Goal: Task Accomplishment & Management: Manage account settings

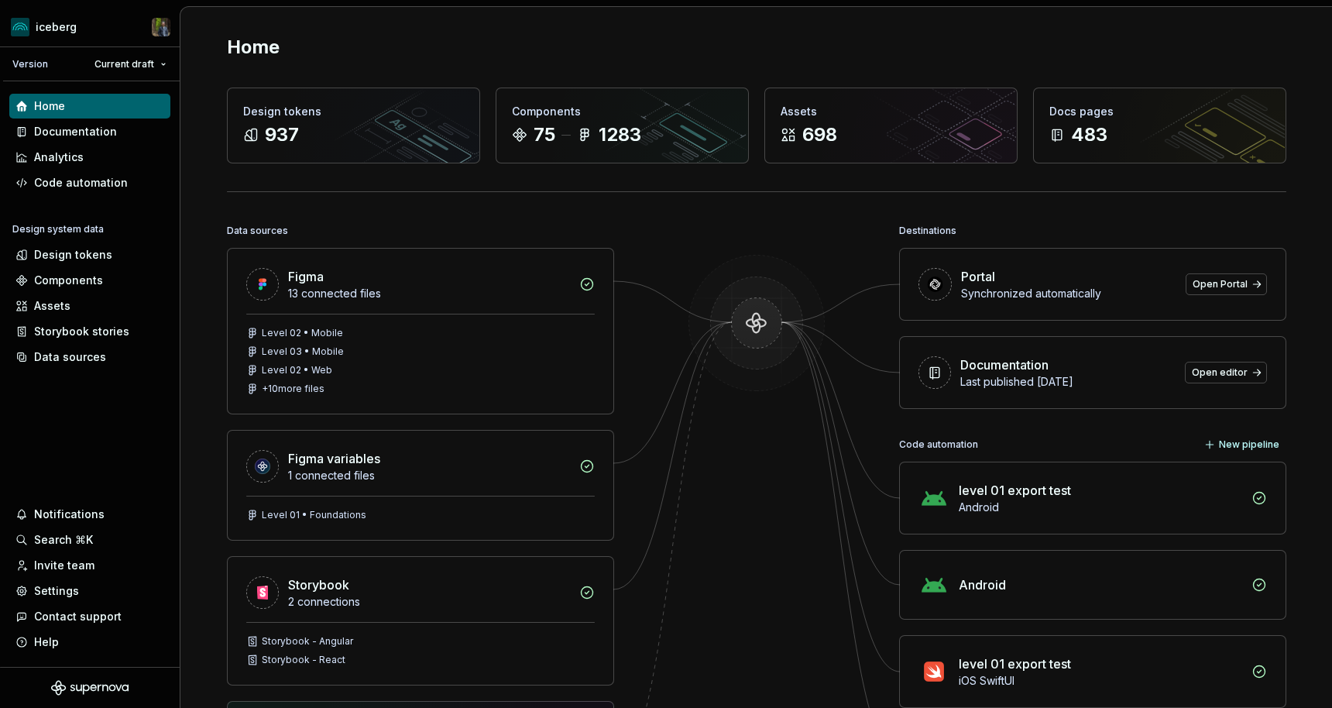
click at [399, 202] on div "Home Design tokens 937 Components 75 1283 Assets 698 Docs pages 483 Data source…" at bounding box center [756, 501] width 1115 height 988
click at [399, 214] on div "Home Design tokens 937 Components 75 1283 Assets 698 Docs pages 483 Data source…" at bounding box center [756, 501] width 1115 height 988
click at [404, 214] on div "Home Design tokens 937 Components 75 1283 Assets 698 Docs pages 483 Data source…" at bounding box center [756, 501] width 1115 height 988
click at [115, 129] on div "Documentation" at bounding box center [89, 131] width 149 height 15
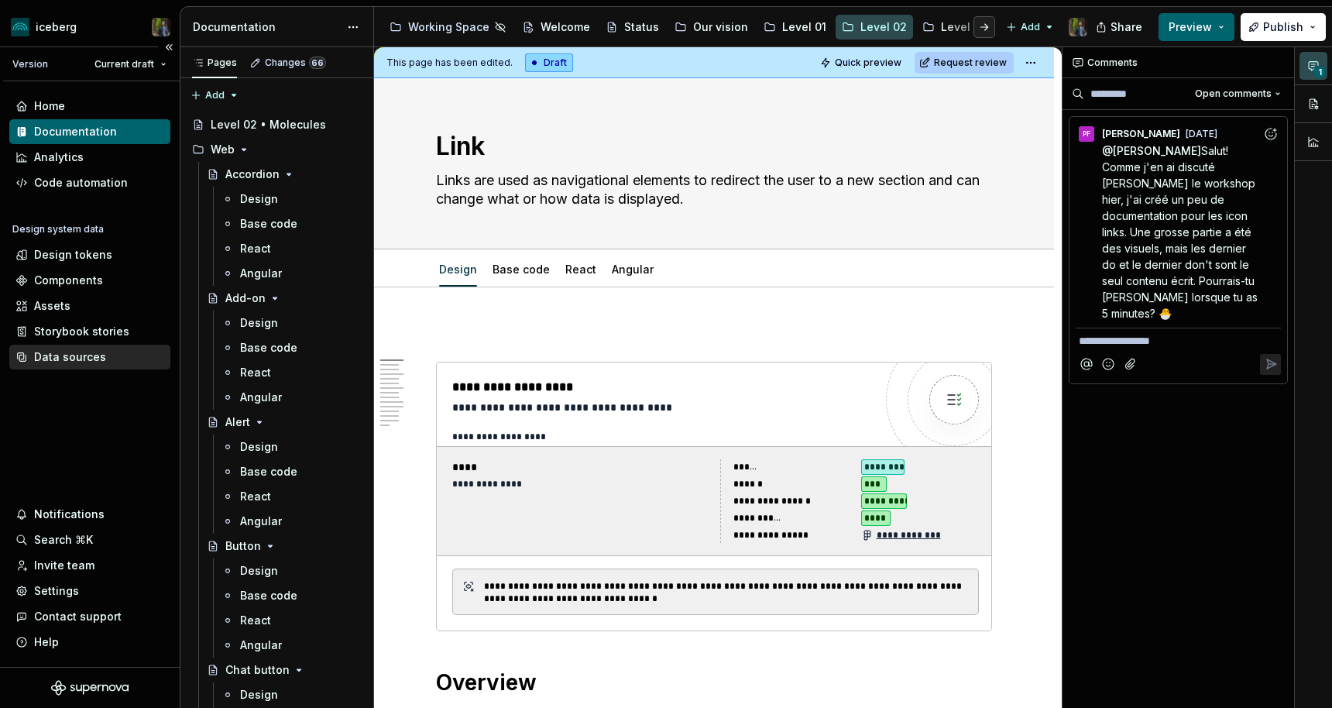
click at [71, 365] on div "Data sources" at bounding box center [89, 357] width 161 height 25
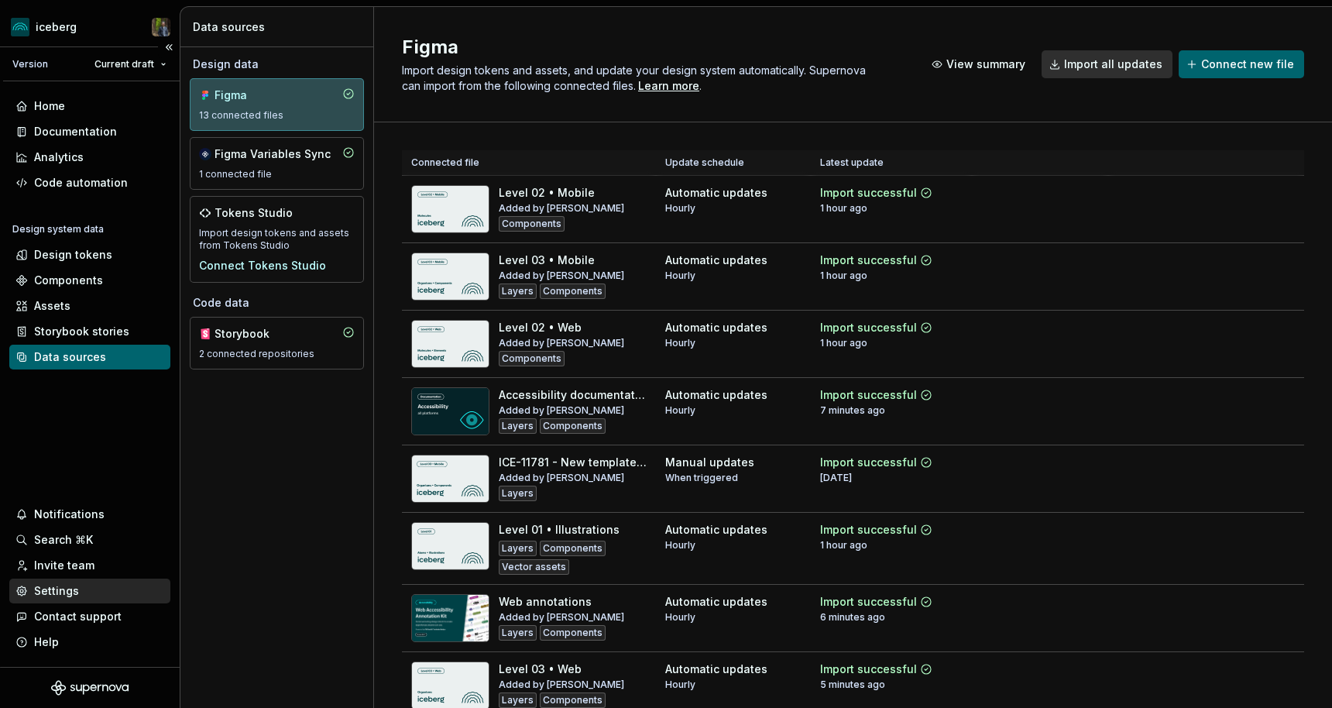
click at [58, 589] on div "Settings" at bounding box center [56, 590] width 45 height 15
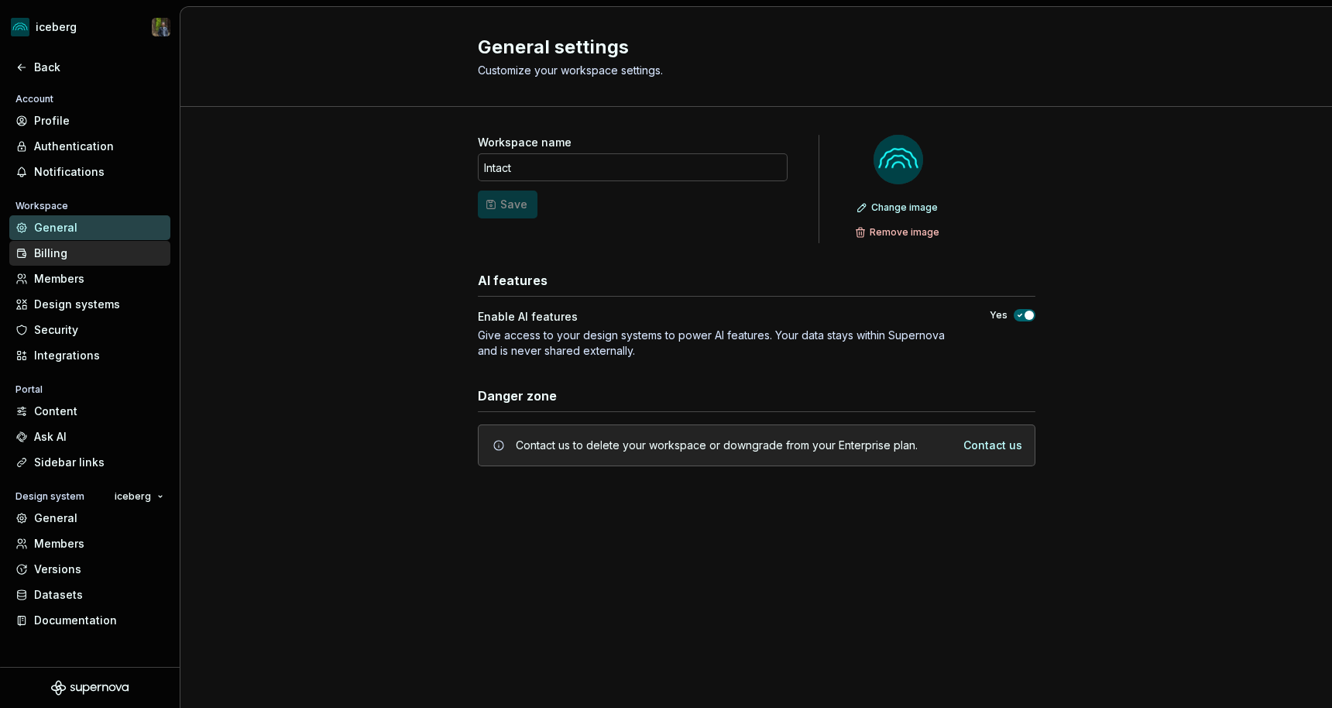
click at [93, 249] on div "Billing" at bounding box center [99, 252] width 130 height 15
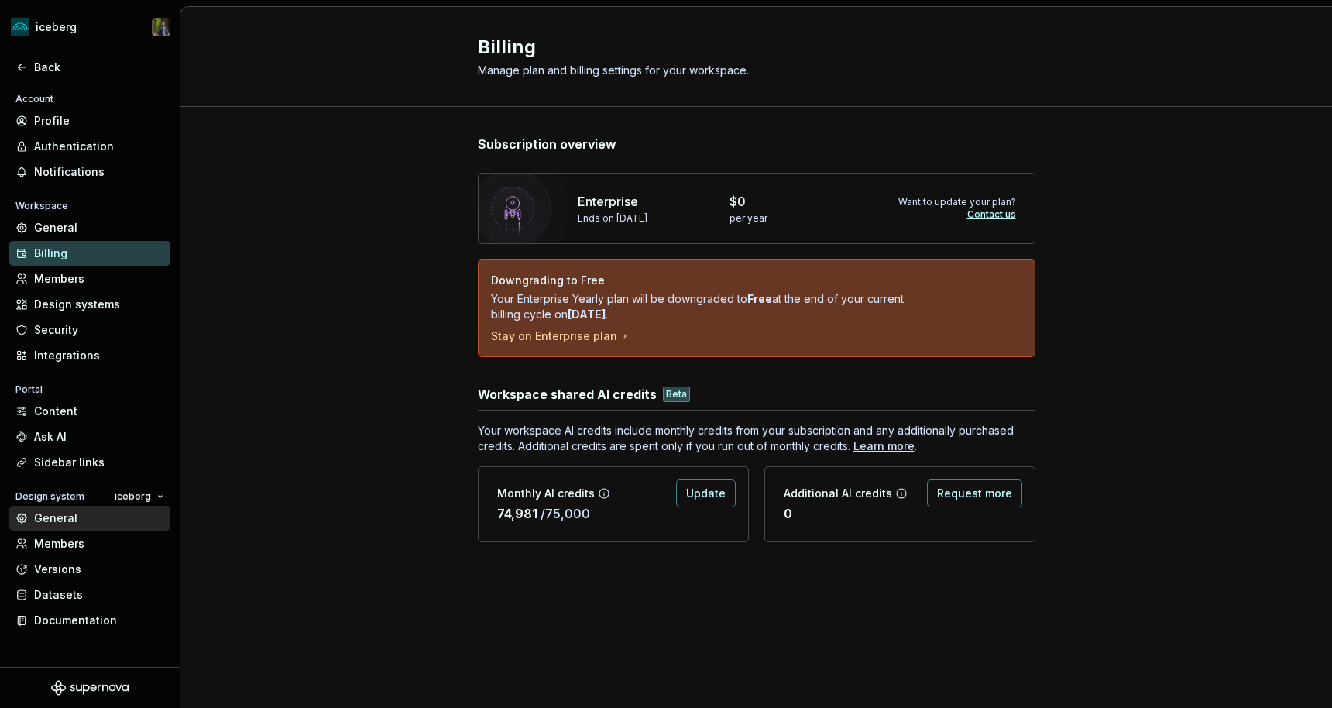
click at [68, 523] on div "General" at bounding box center [99, 517] width 130 height 15
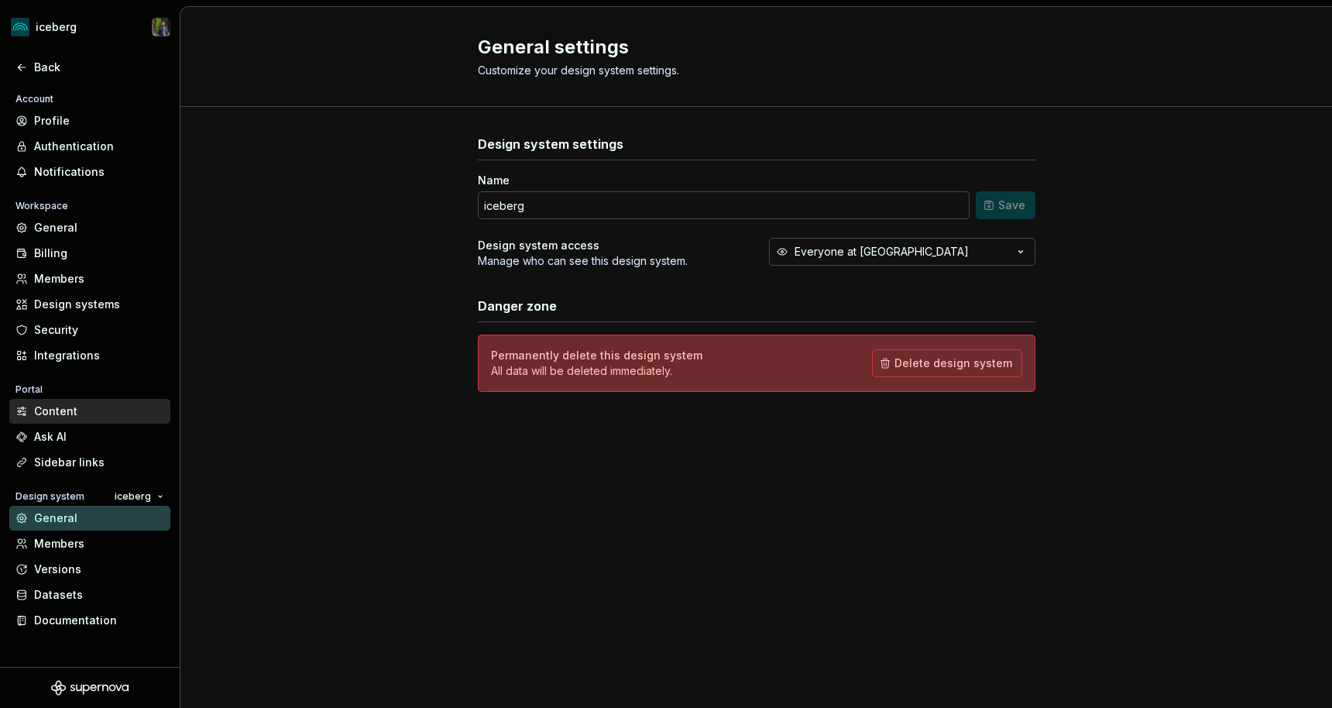
click at [77, 409] on div "Content" at bounding box center [99, 410] width 130 height 15
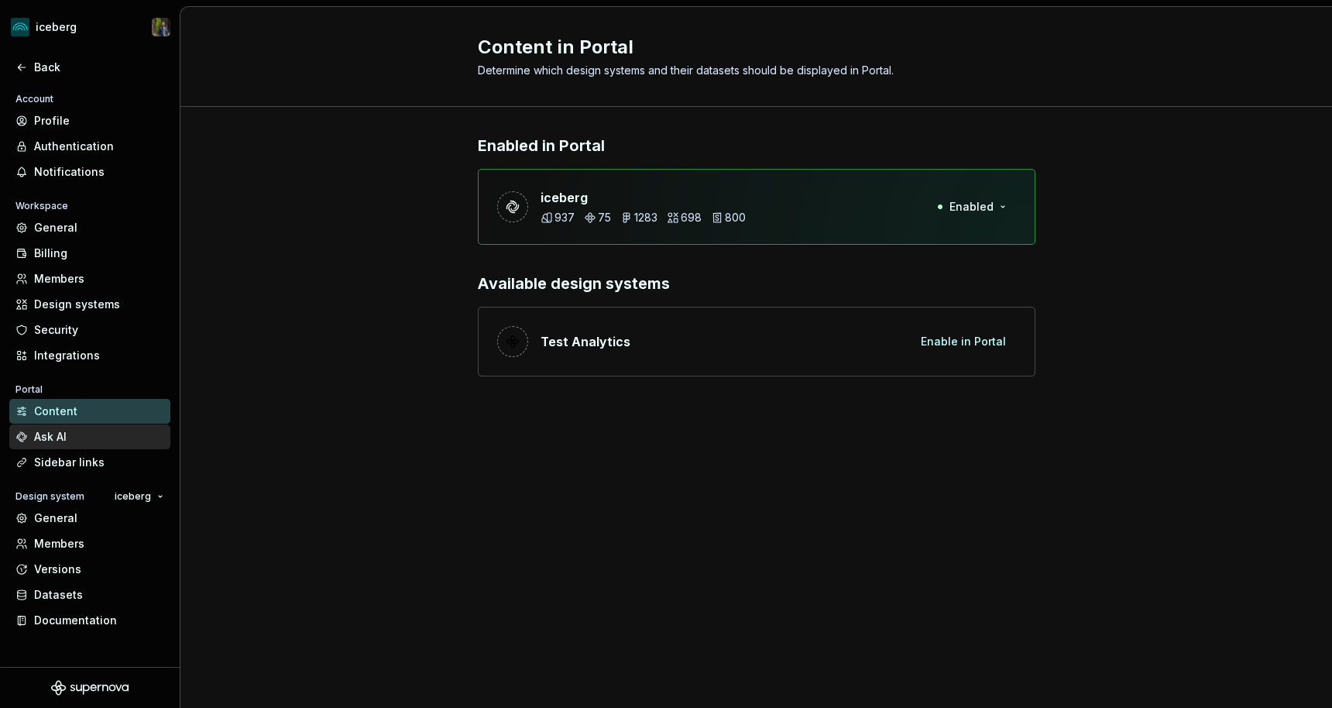
click at [74, 430] on div "Ask AI" at bounding box center [99, 436] width 130 height 15
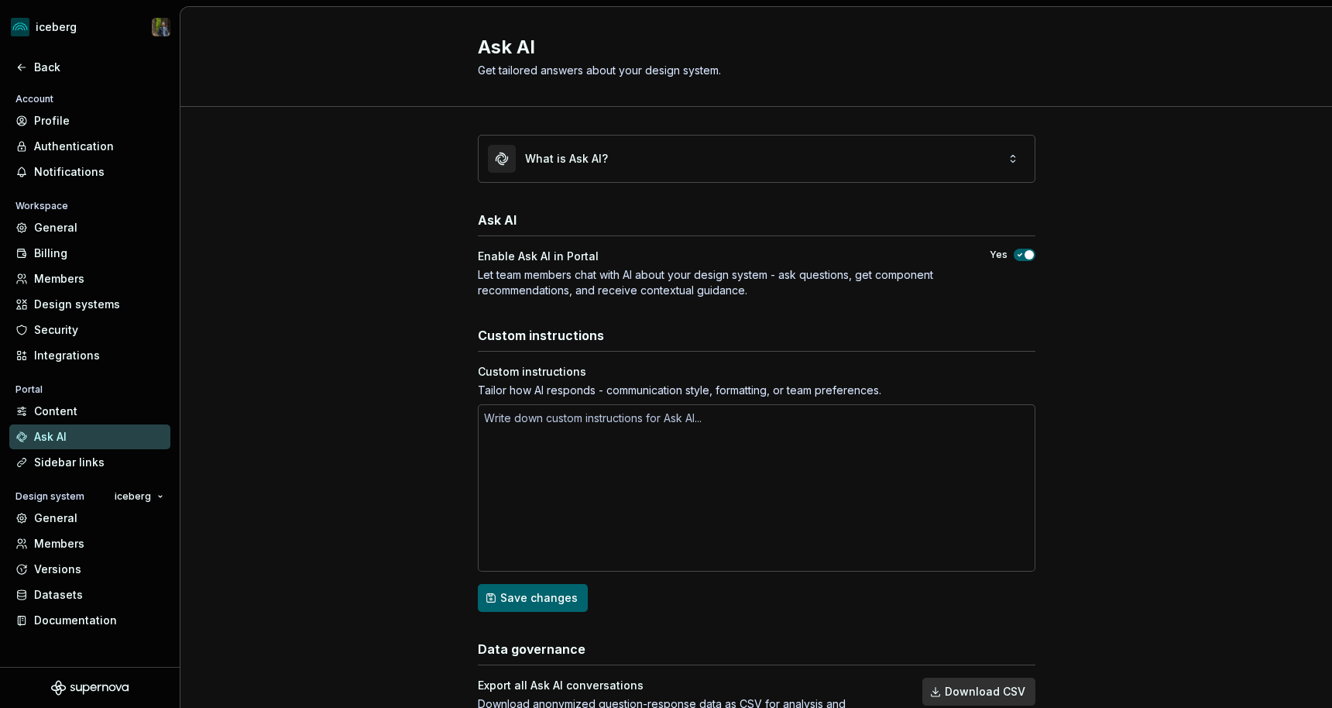
scroll to position [63, 0]
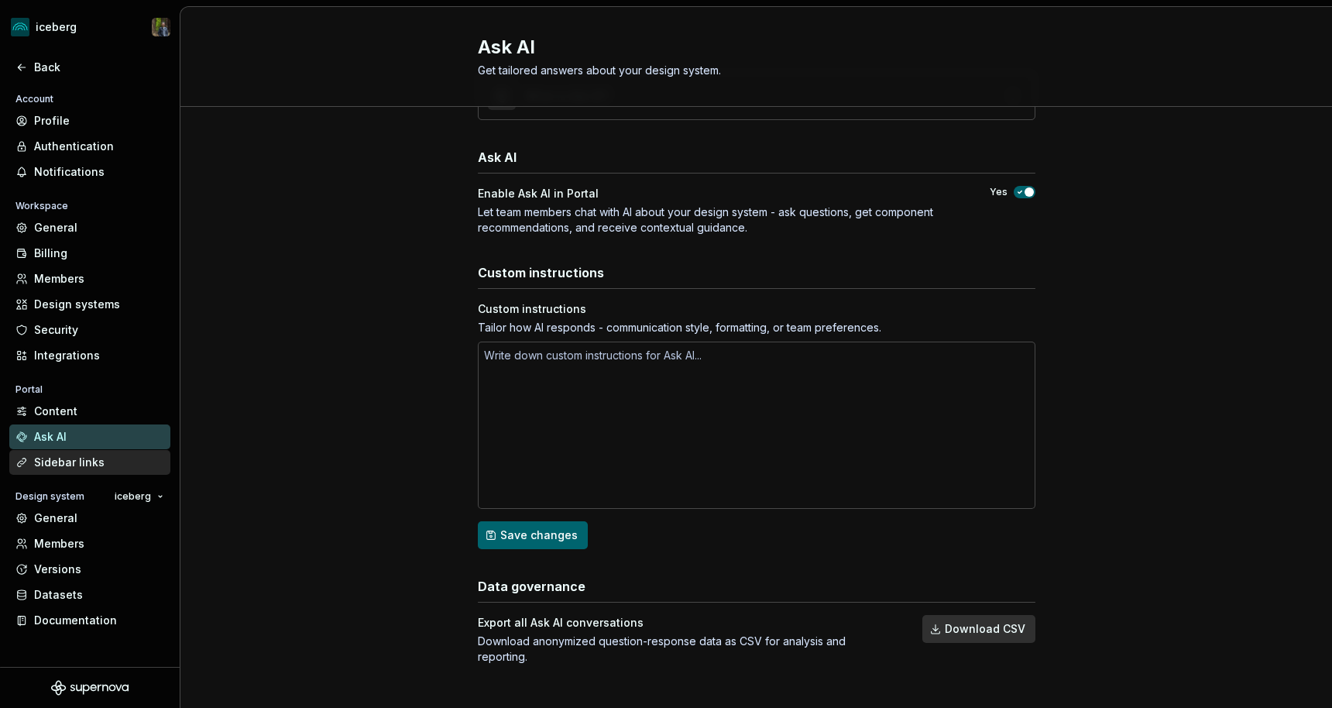
click at [99, 457] on div "Sidebar links" at bounding box center [99, 461] width 130 height 15
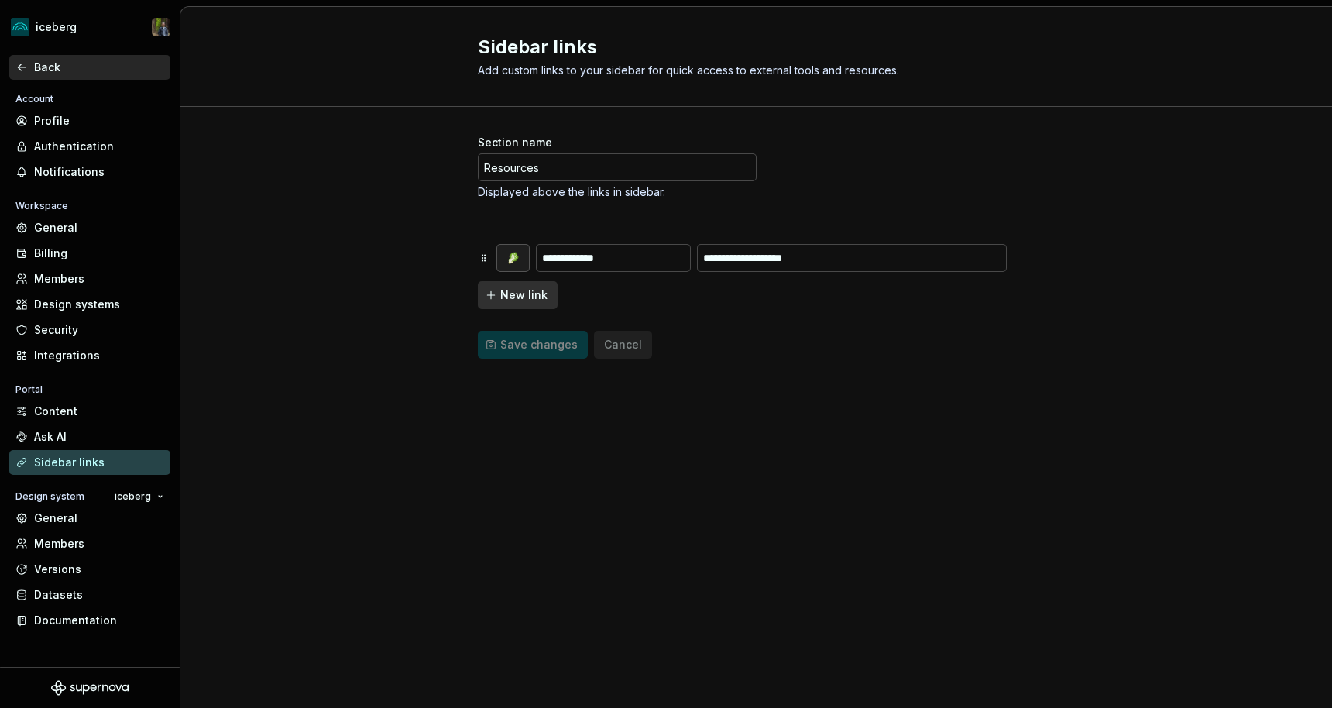
click at [56, 63] on div "Back" at bounding box center [99, 67] width 130 height 15
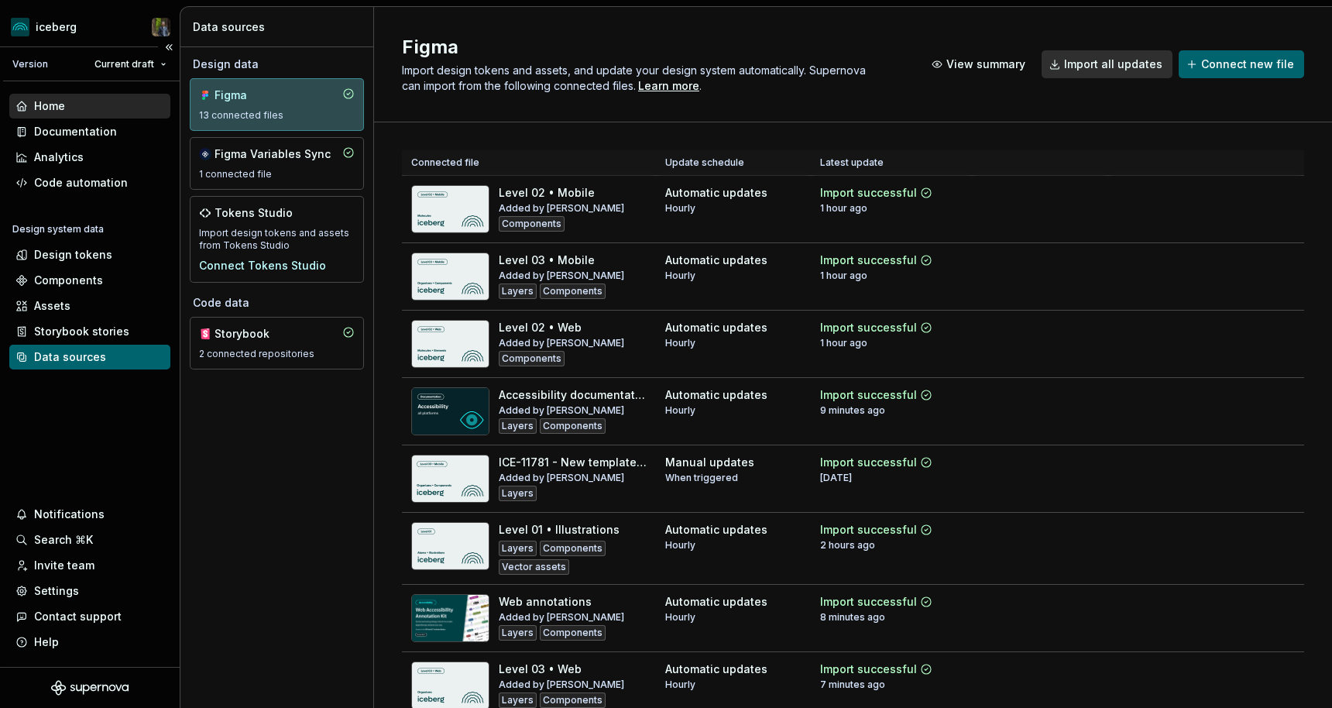
click at [103, 97] on div "Home" at bounding box center [89, 106] width 161 height 25
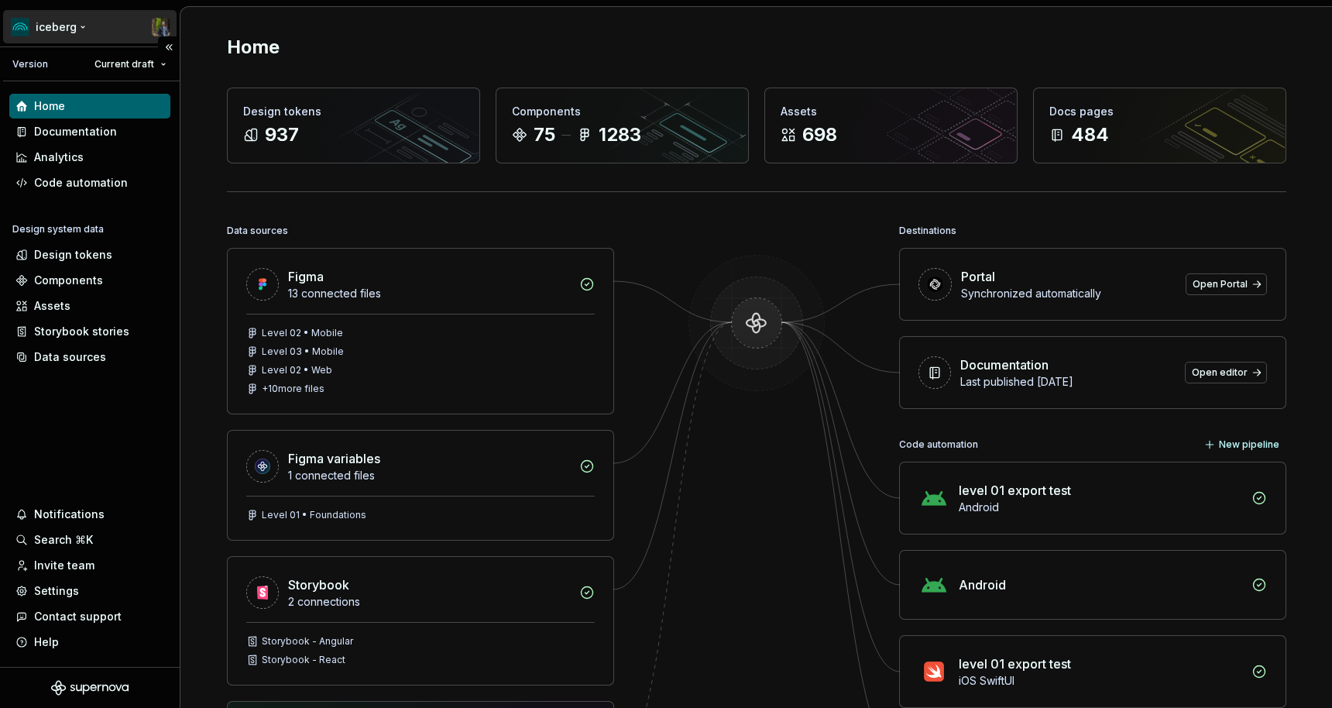
click at [63, 21] on html "iceberg Version Current draft Home Documentation Analytics Code automation Desi…" at bounding box center [666, 354] width 1332 height 708
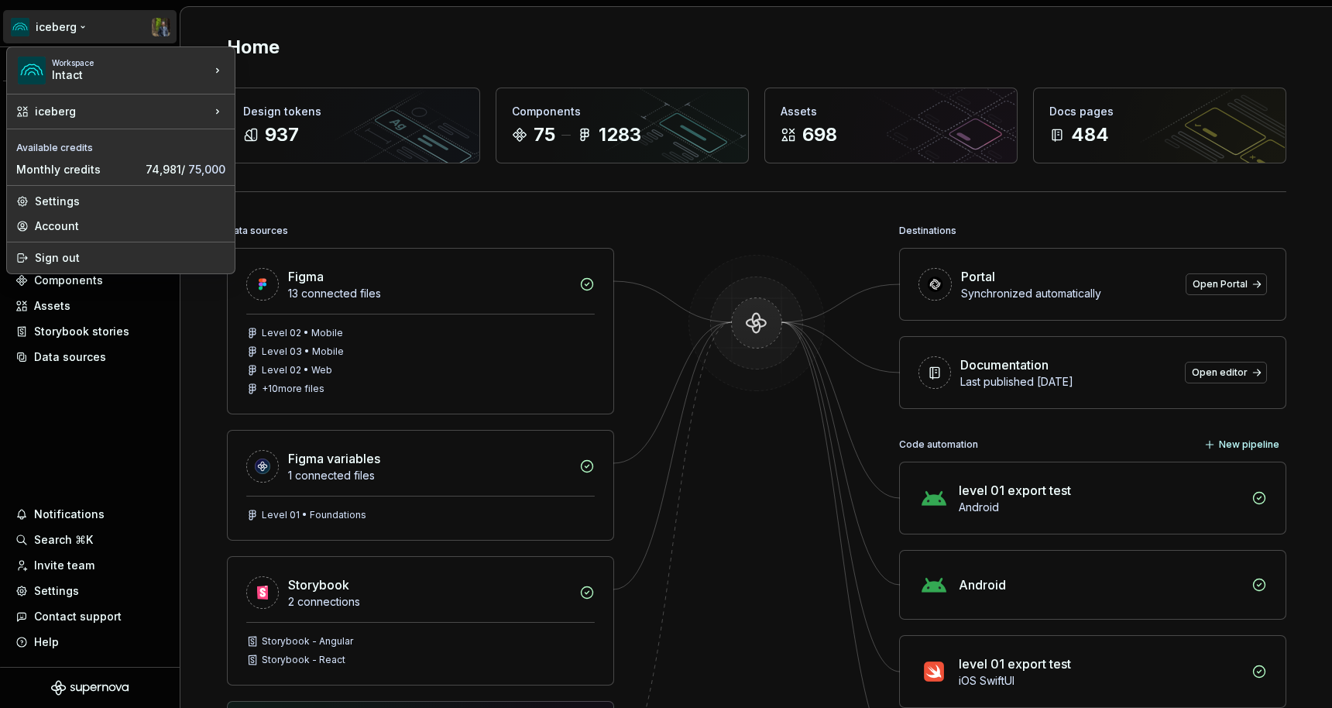
click at [69, 23] on html "iceberg Version Current draft Home Documentation Analytics Code automation Desi…" at bounding box center [666, 354] width 1332 height 708
click at [57, 202] on div "Settings" at bounding box center [130, 201] width 190 height 15
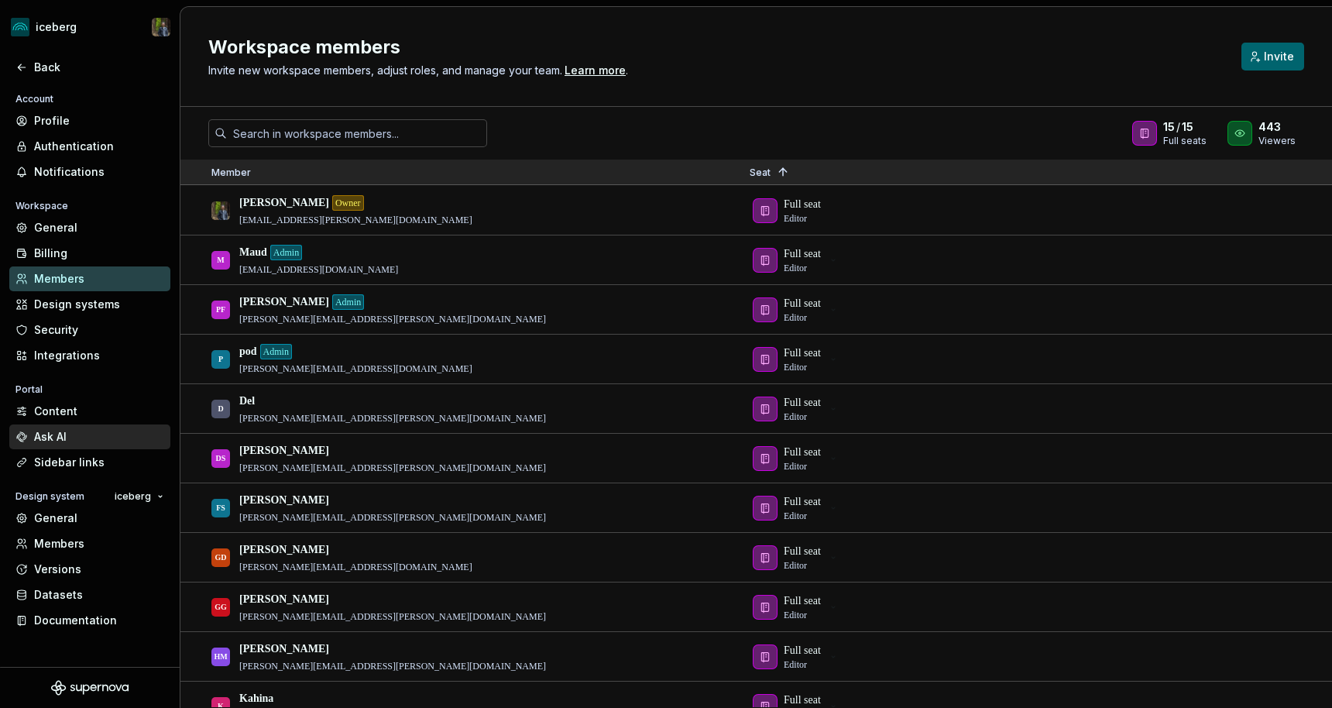
click at [67, 427] on div "Ask AI" at bounding box center [89, 436] width 161 height 25
type textarea "*"
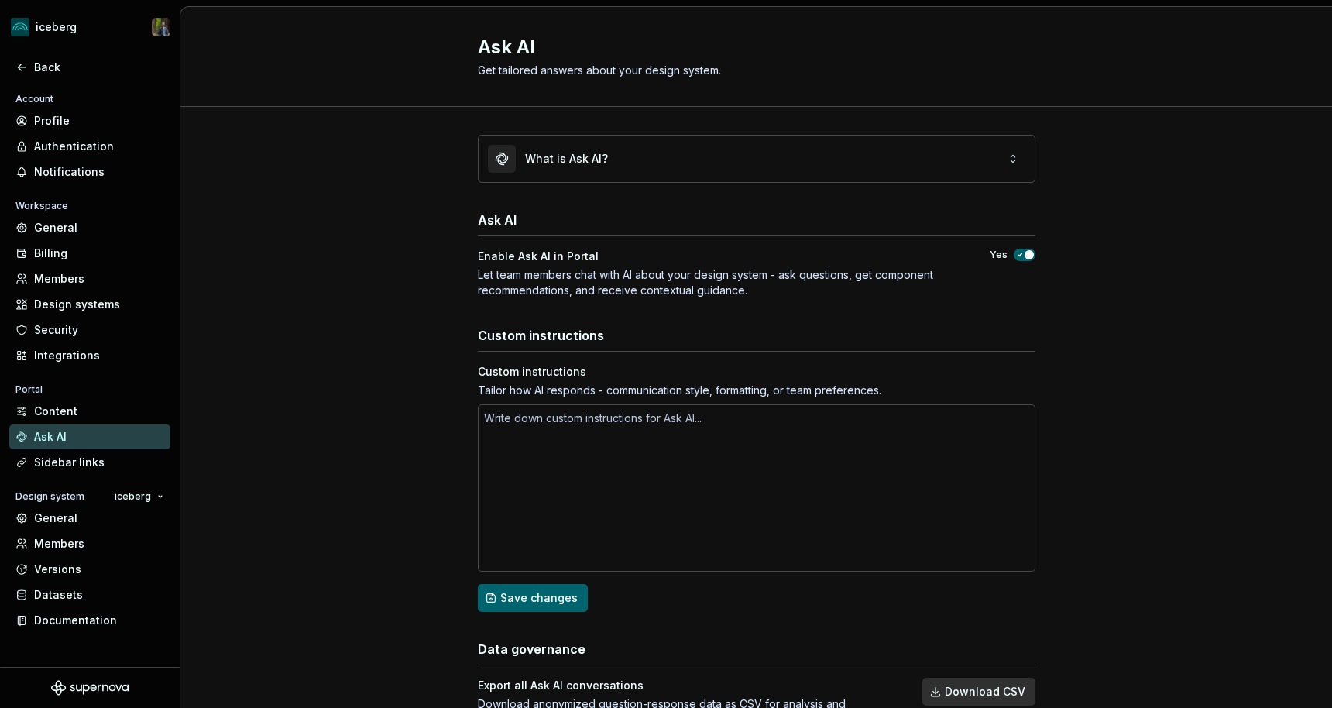
scroll to position [63, 0]
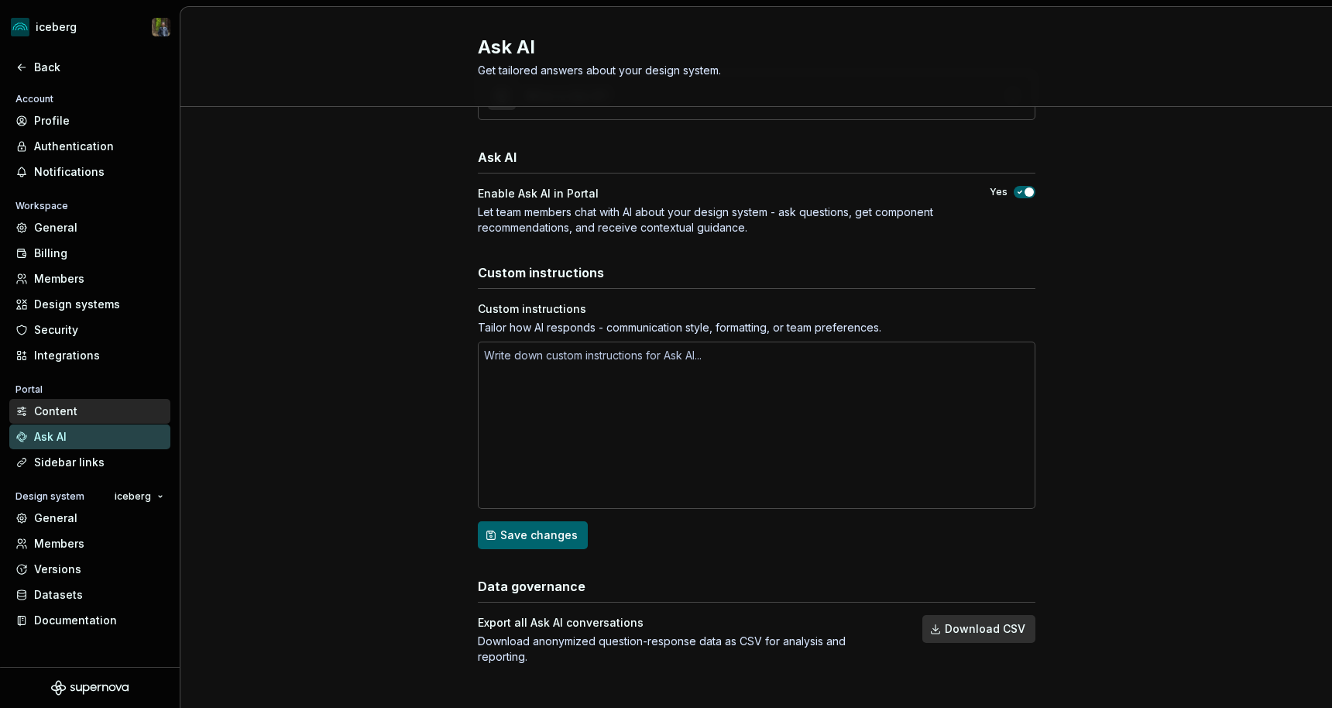
click at [52, 412] on div "Content" at bounding box center [99, 410] width 130 height 15
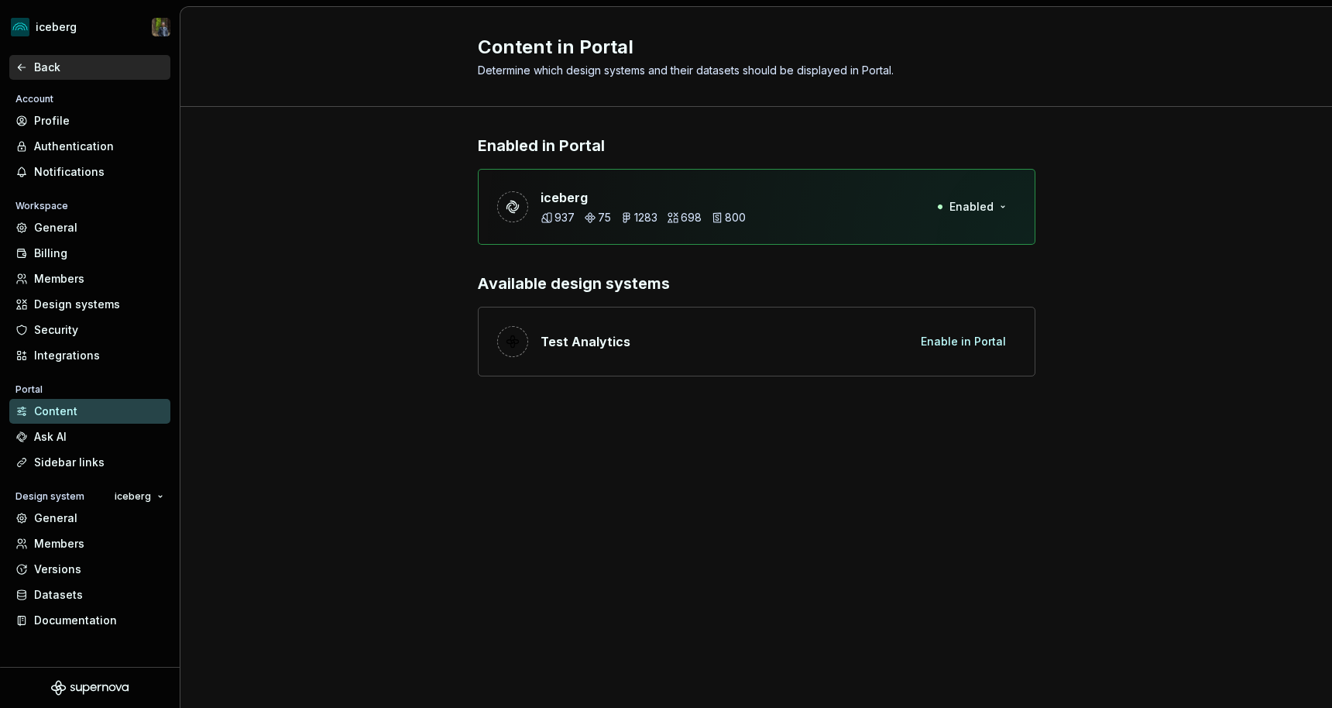
click at [59, 62] on div "Back" at bounding box center [99, 67] width 130 height 15
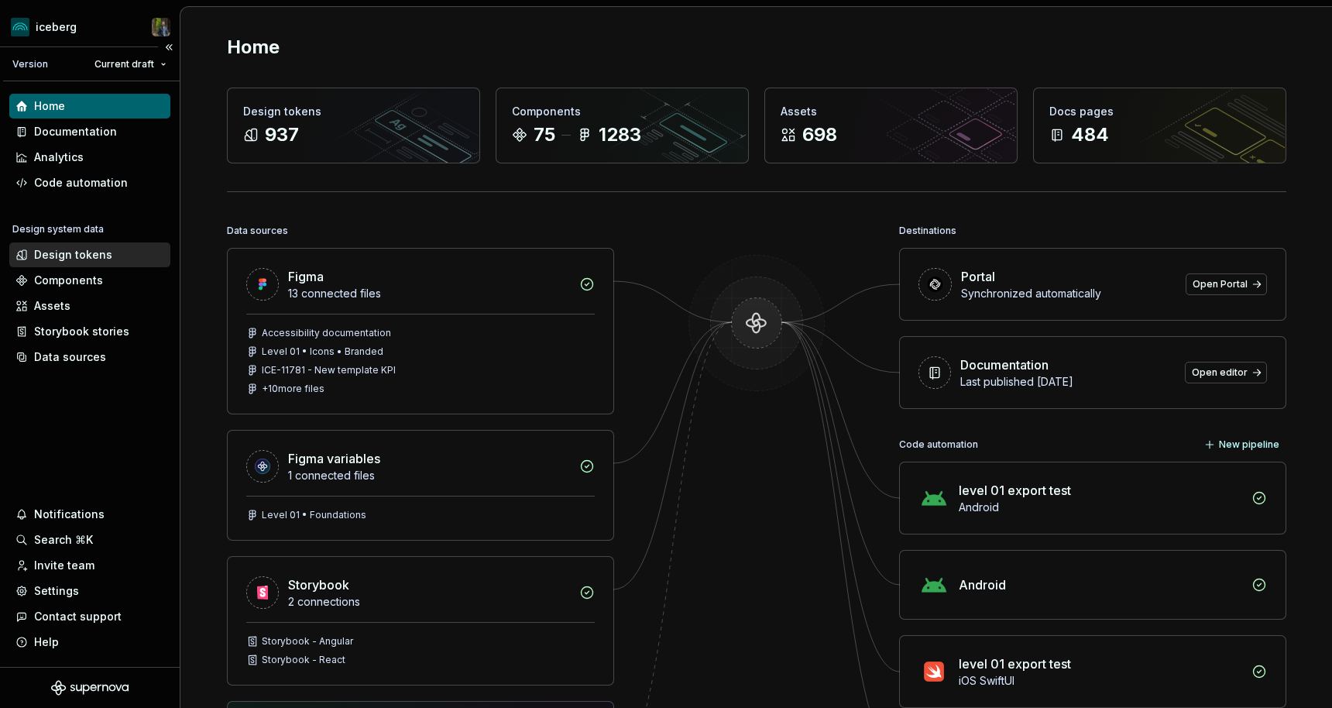
click at [78, 254] on div "Design tokens" at bounding box center [73, 254] width 78 height 15
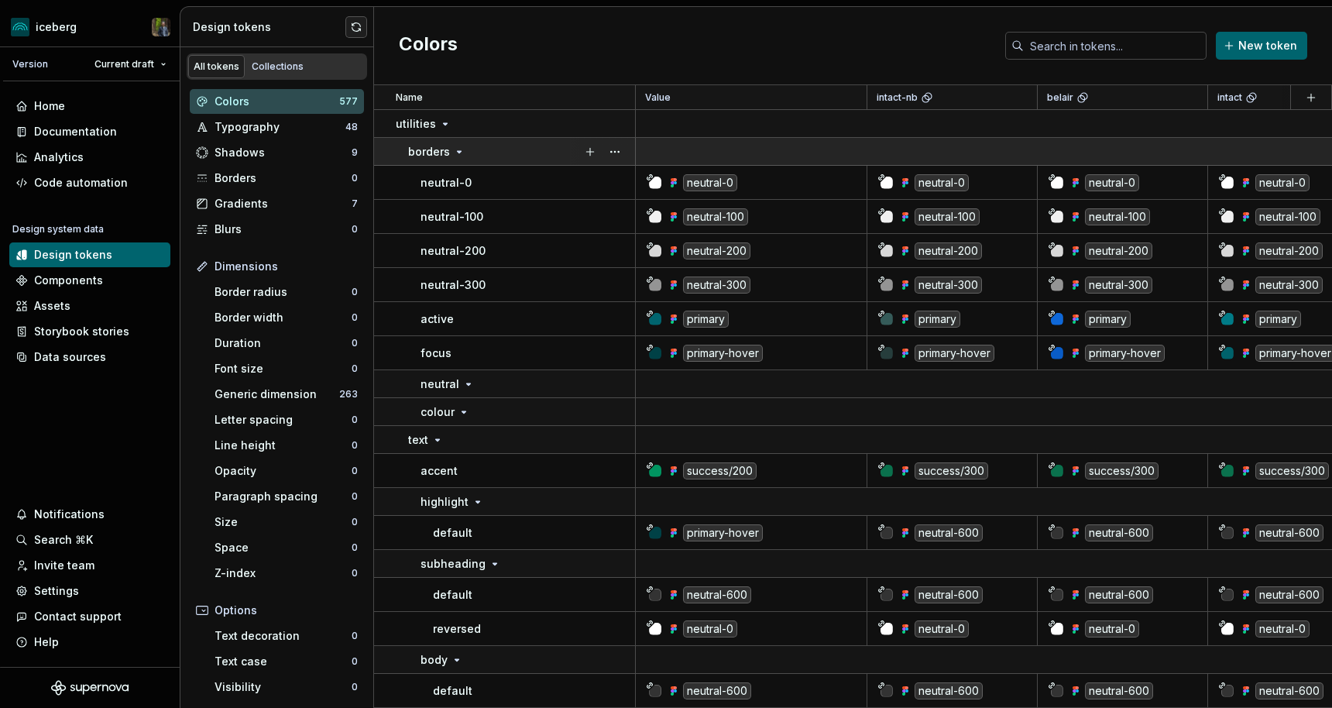
click at [454, 148] on icon at bounding box center [459, 152] width 12 height 12
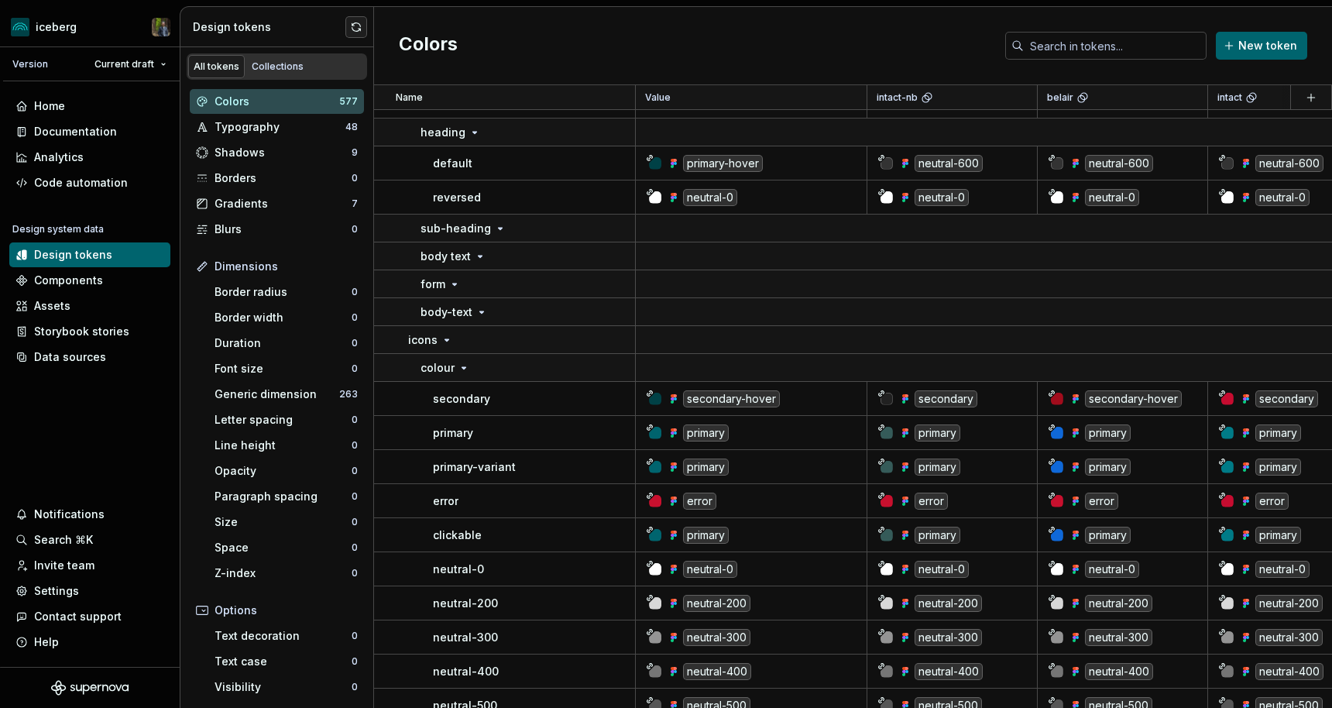
scroll to position [665, 0]
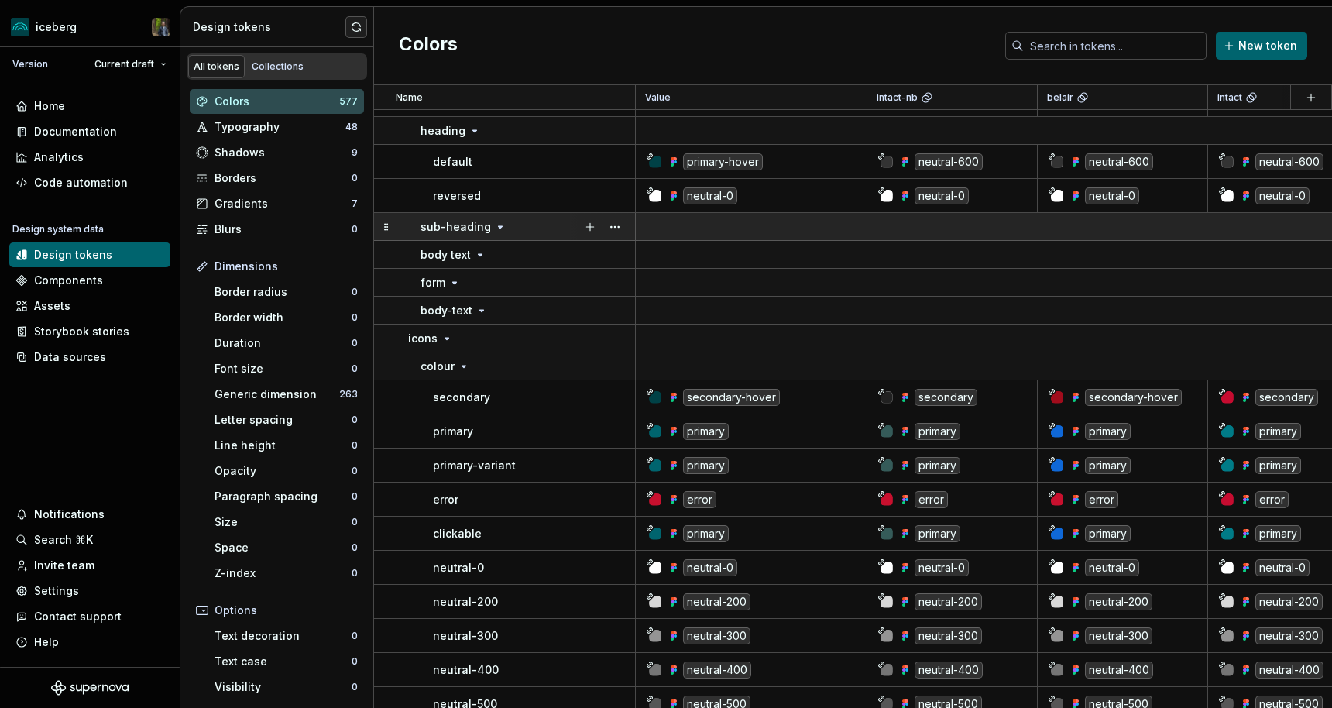
click at [494, 228] on icon at bounding box center [500, 227] width 12 height 12
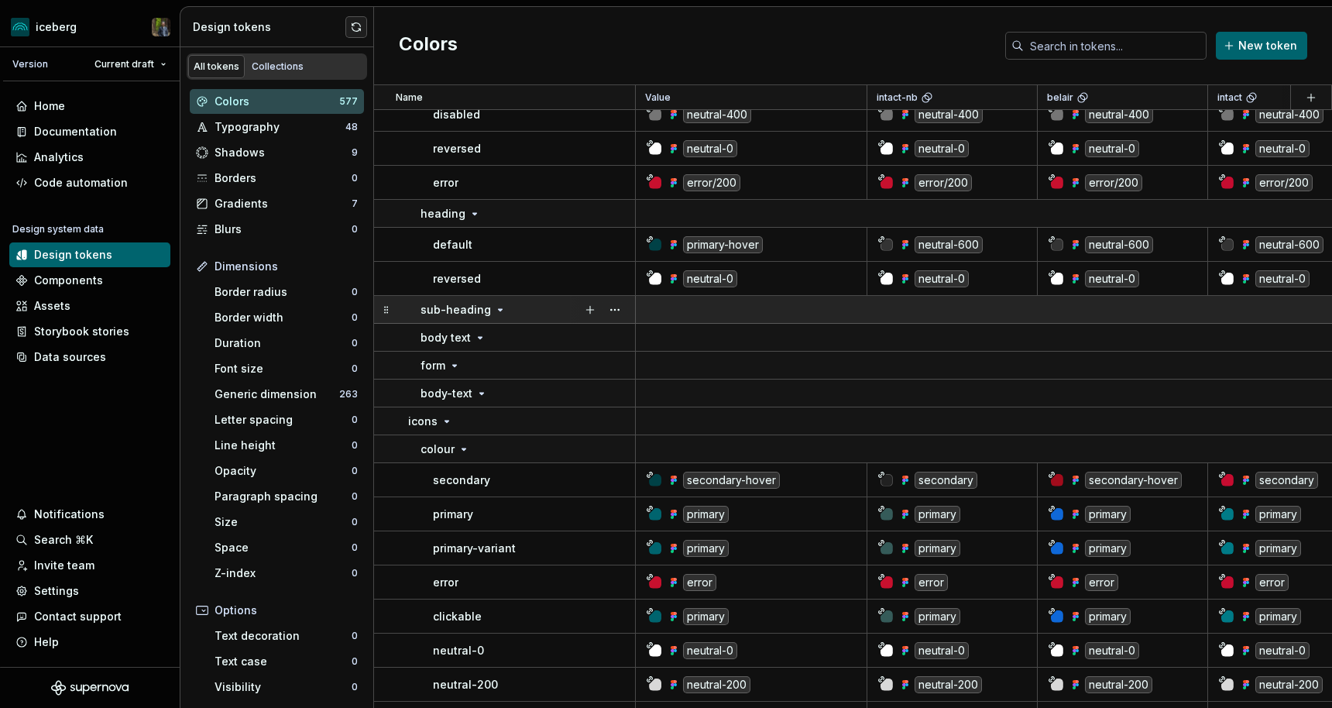
scroll to position [588, 0]
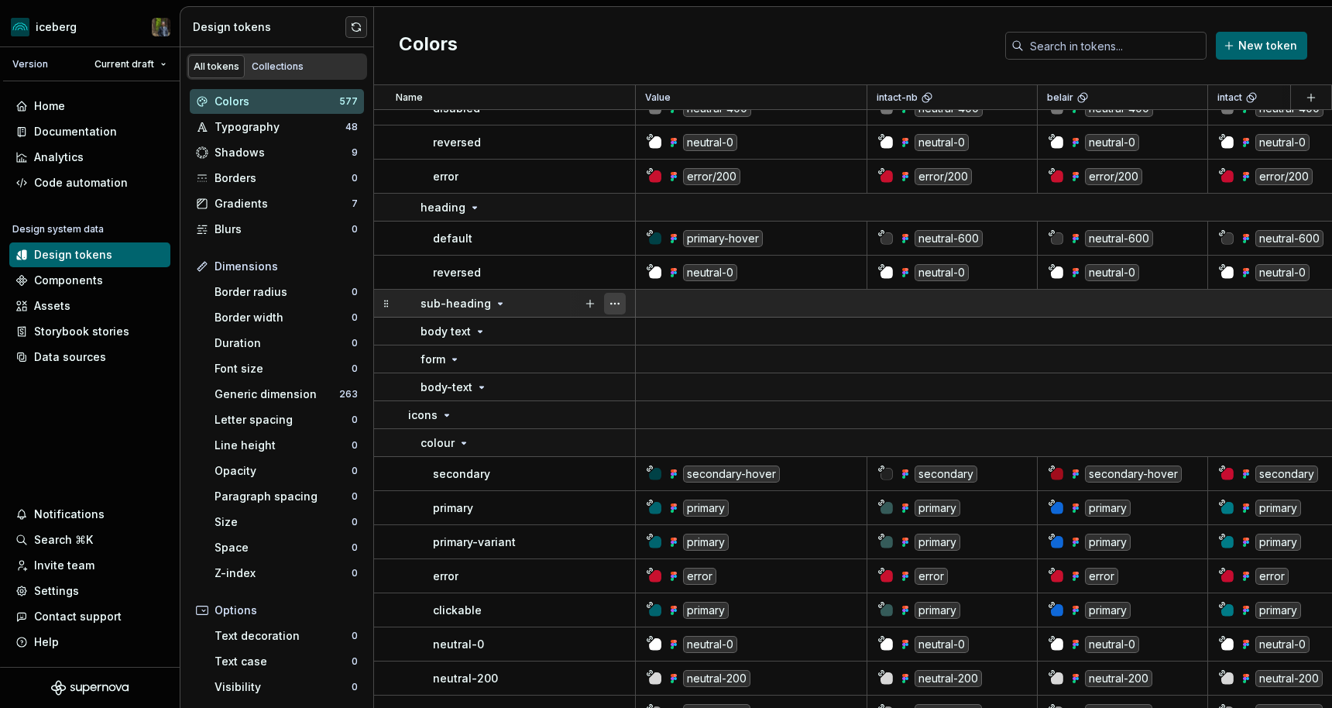
click at [621, 300] on button "button" at bounding box center [615, 304] width 22 height 22
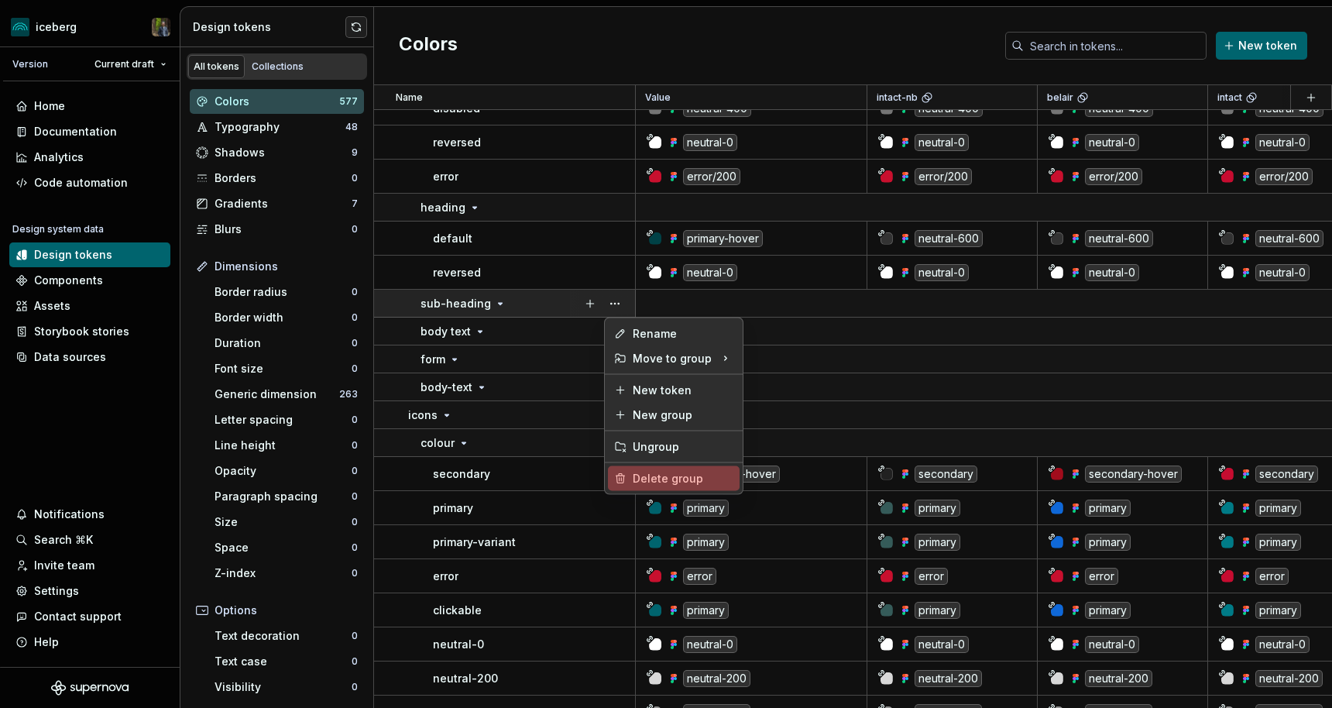
click at [641, 473] on div "Delete group" at bounding box center [682, 478] width 101 height 15
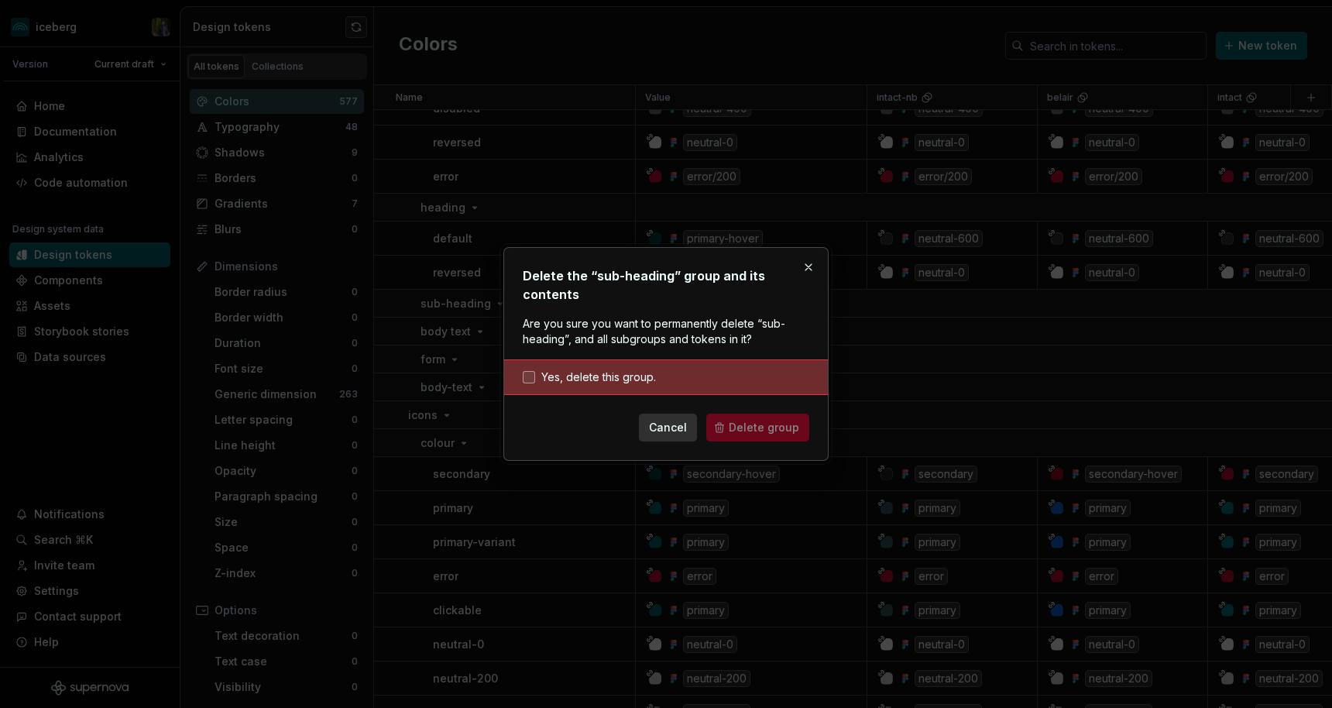
click at [589, 369] on span "Yes, delete this group." at bounding box center [598, 376] width 115 height 15
click at [725, 427] on button "Delete group" at bounding box center [757, 427] width 103 height 28
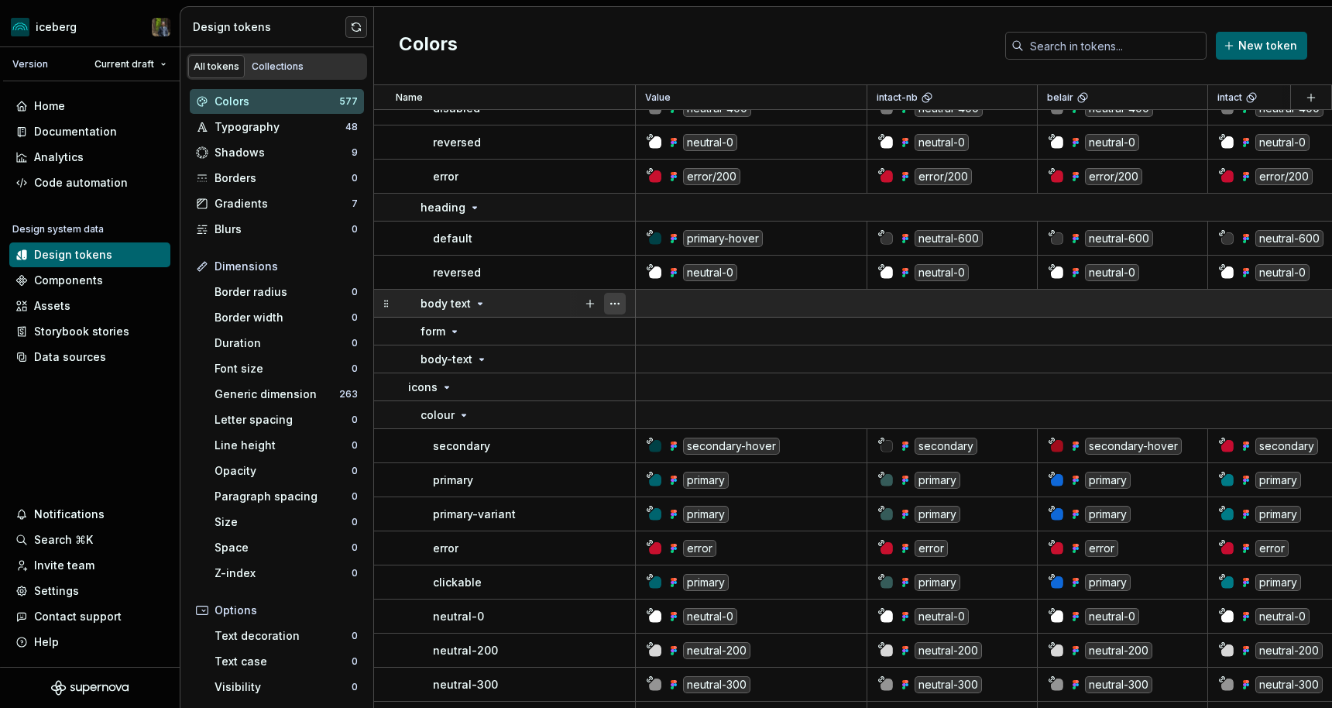
click at [608, 303] on button "button" at bounding box center [615, 304] width 22 height 22
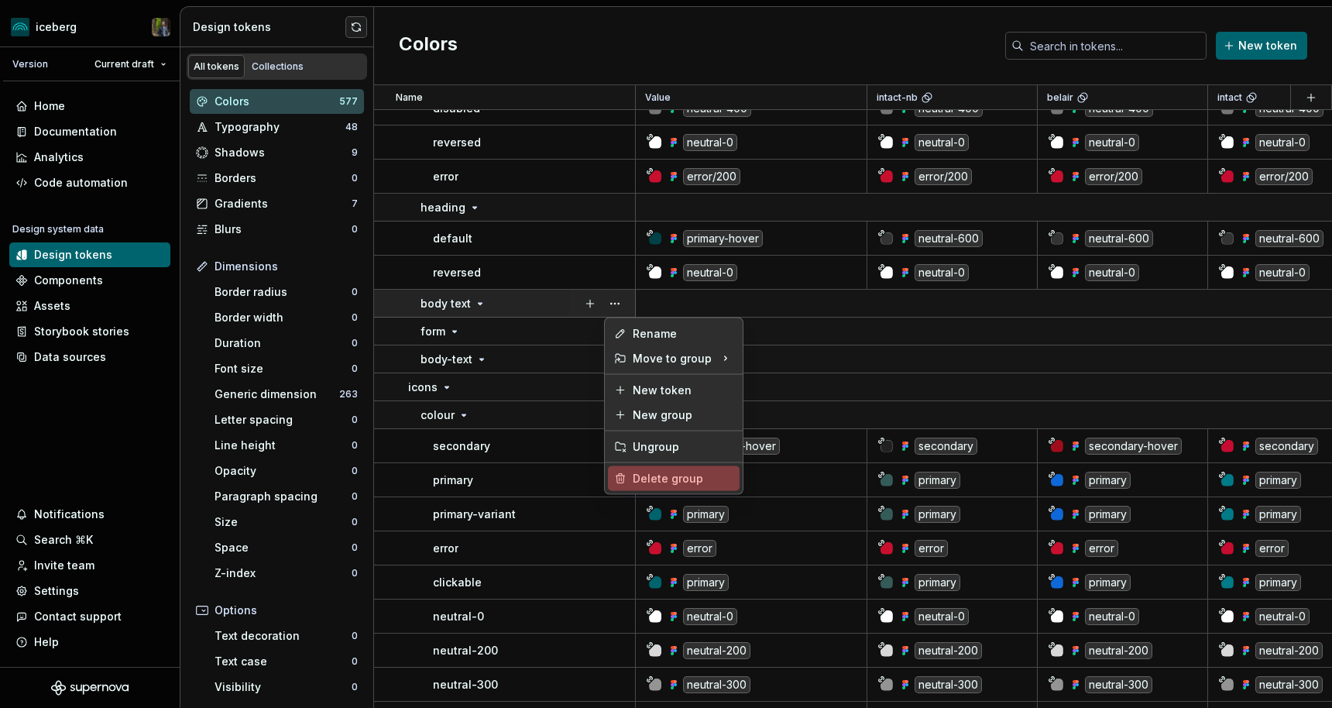
click at [666, 475] on div "Delete group" at bounding box center [682, 478] width 101 height 15
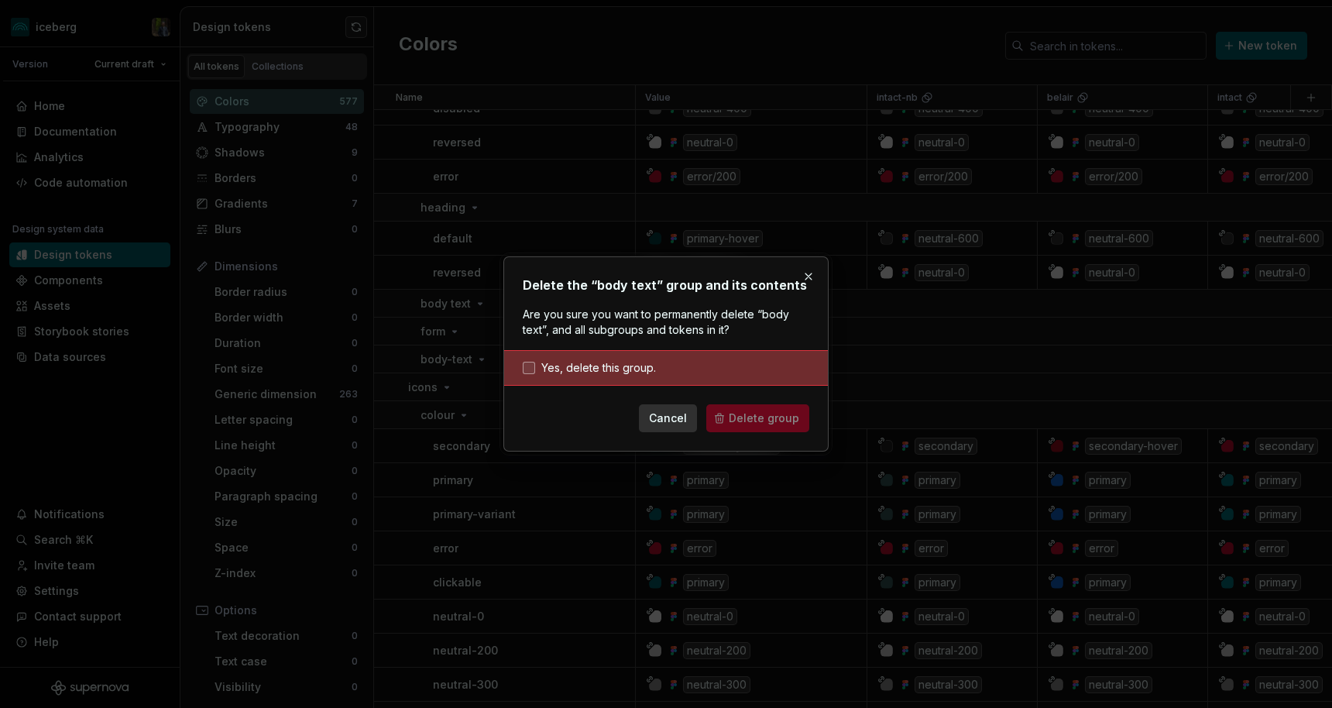
click at [639, 368] on span "Yes, delete this group." at bounding box center [598, 367] width 115 height 15
click at [729, 418] on button "Delete group" at bounding box center [757, 418] width 103 height 28
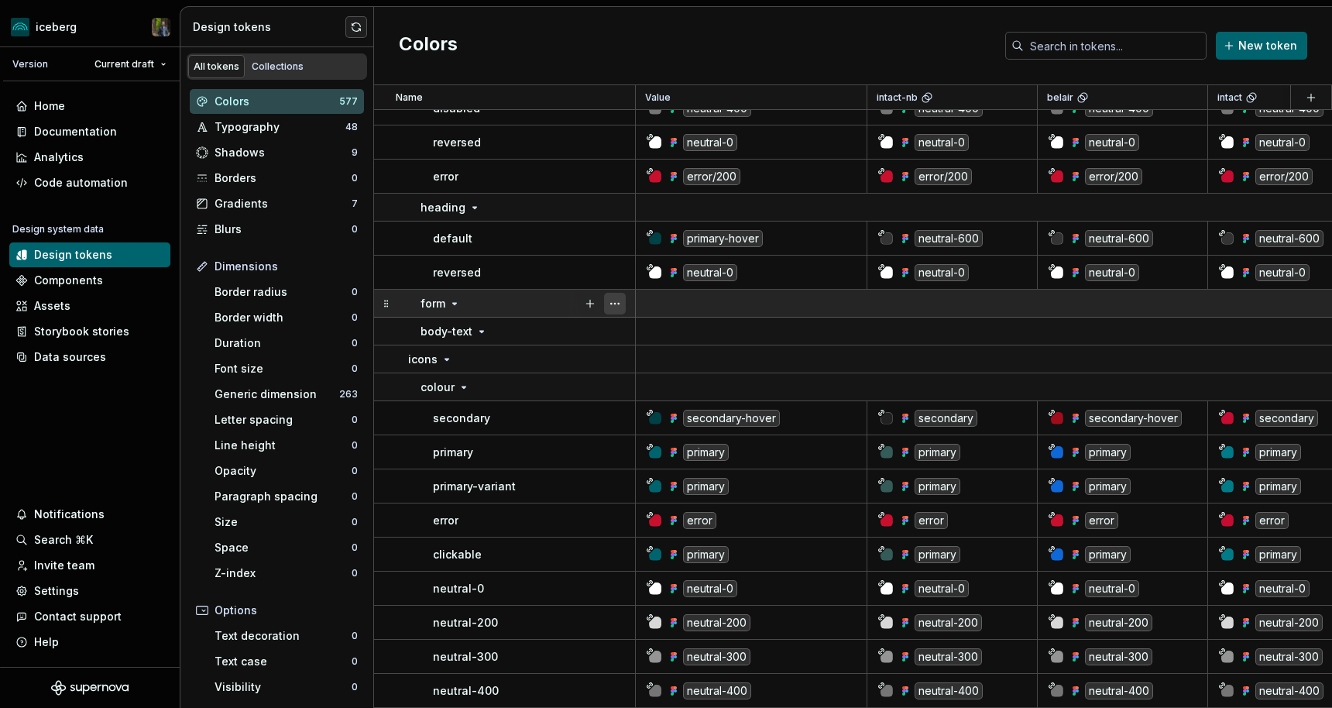
click at [614, 304] on button "button" at bounding box center [615, 304] width 22 height 22
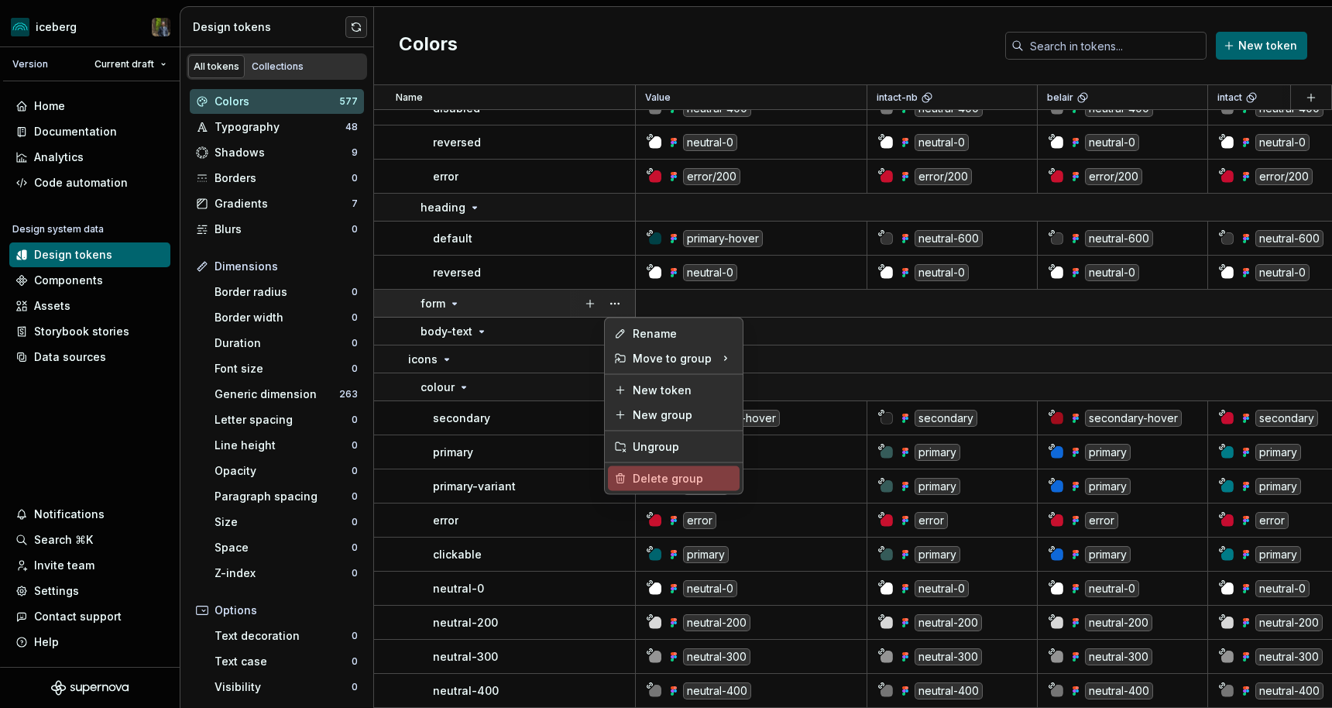
click at [647, 472] on div "Delete group" at bounding box center [682, 478] width 101 height 15
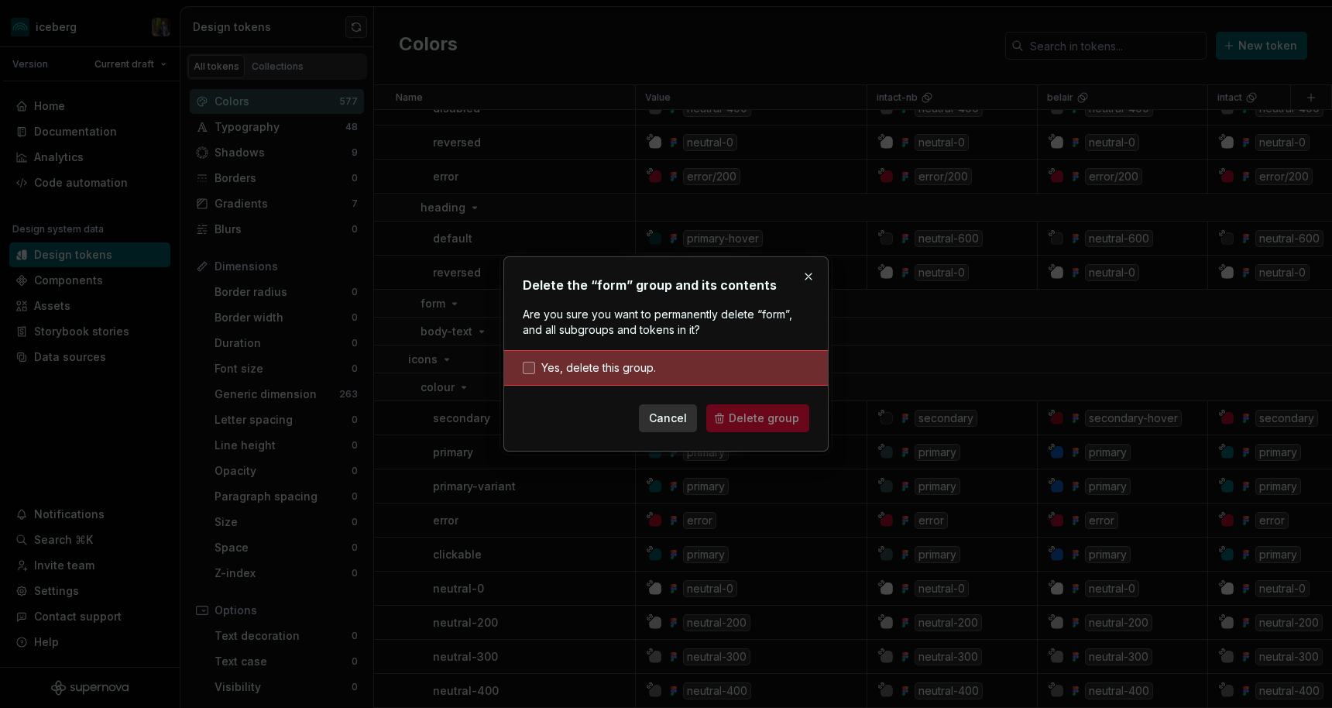
click at [622, 365] on span "Yes, delete this group." at bounding box center [598, 367] width 115 height 15
click at [737, 415] on span "Delete group" at bounding box center [763, 417] width 70 height 15
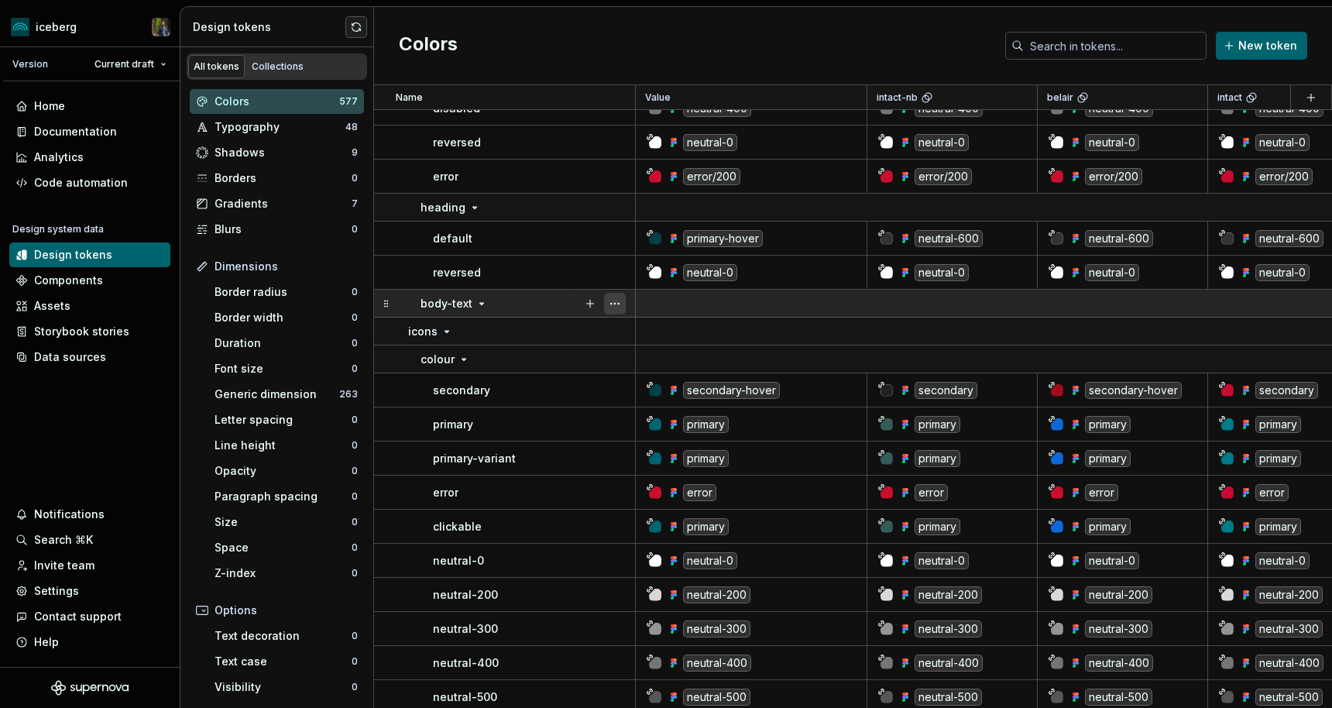
click at [613, 303] on button "button" at bounding box center [615, 304] width 22 height 22
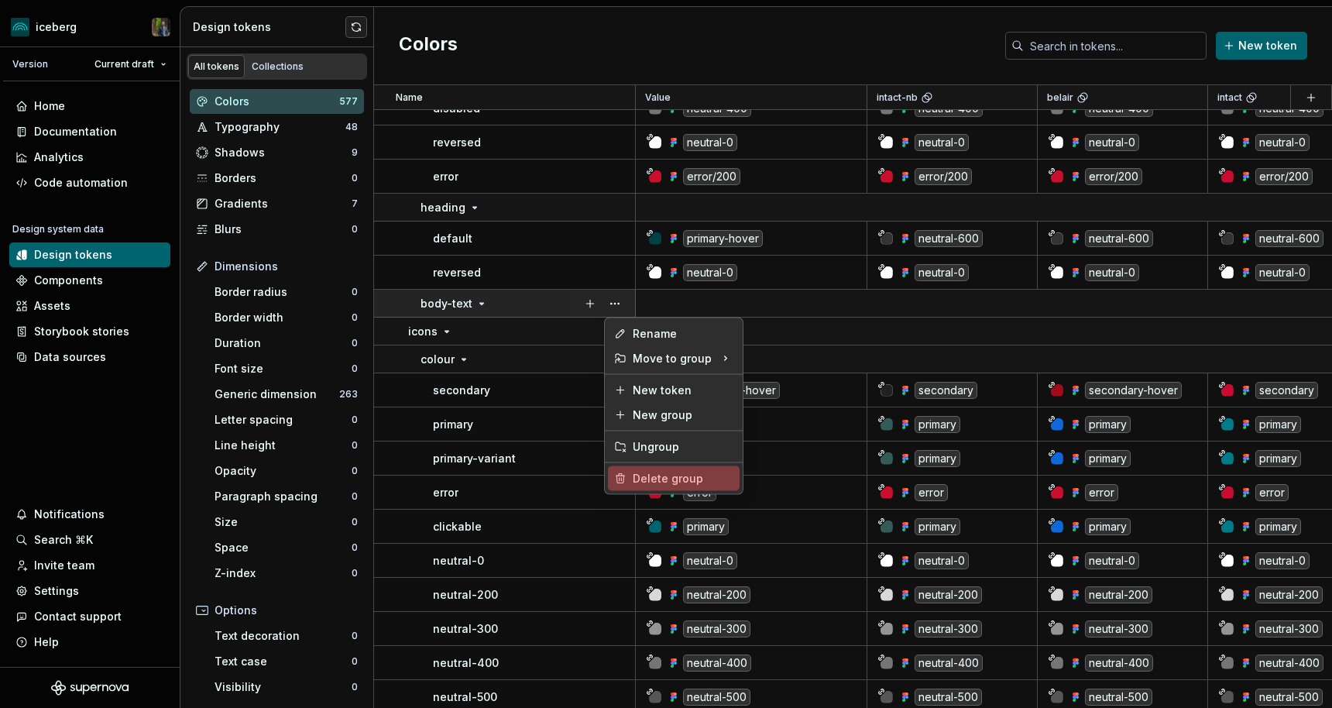
click at [653, 474] on div "Delete group" at bounding box center [682, 478] width 101 height 15
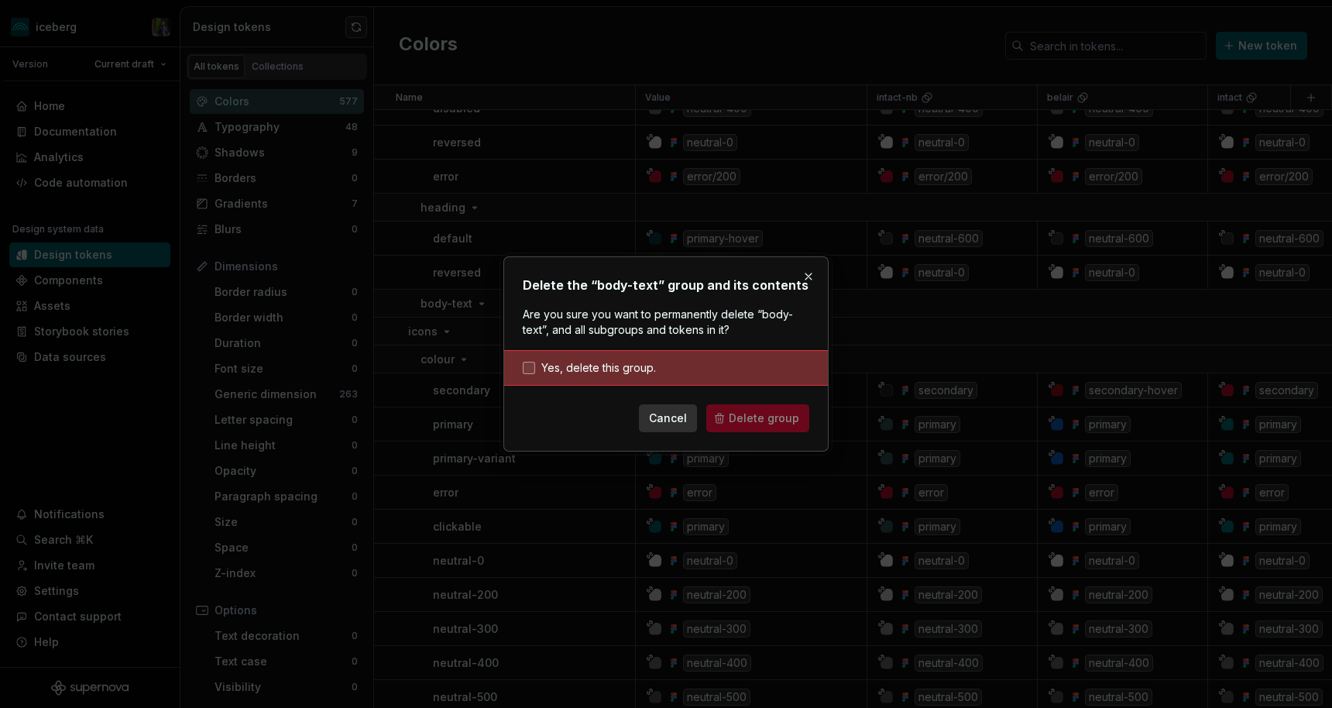
click at [618, 362] on span "Yes, delete this group." at bounding box center [598, 367] width 115 height 15
click at [717, 413] on button "Delete group" at bounding box center [757, 418] width 103 height 28
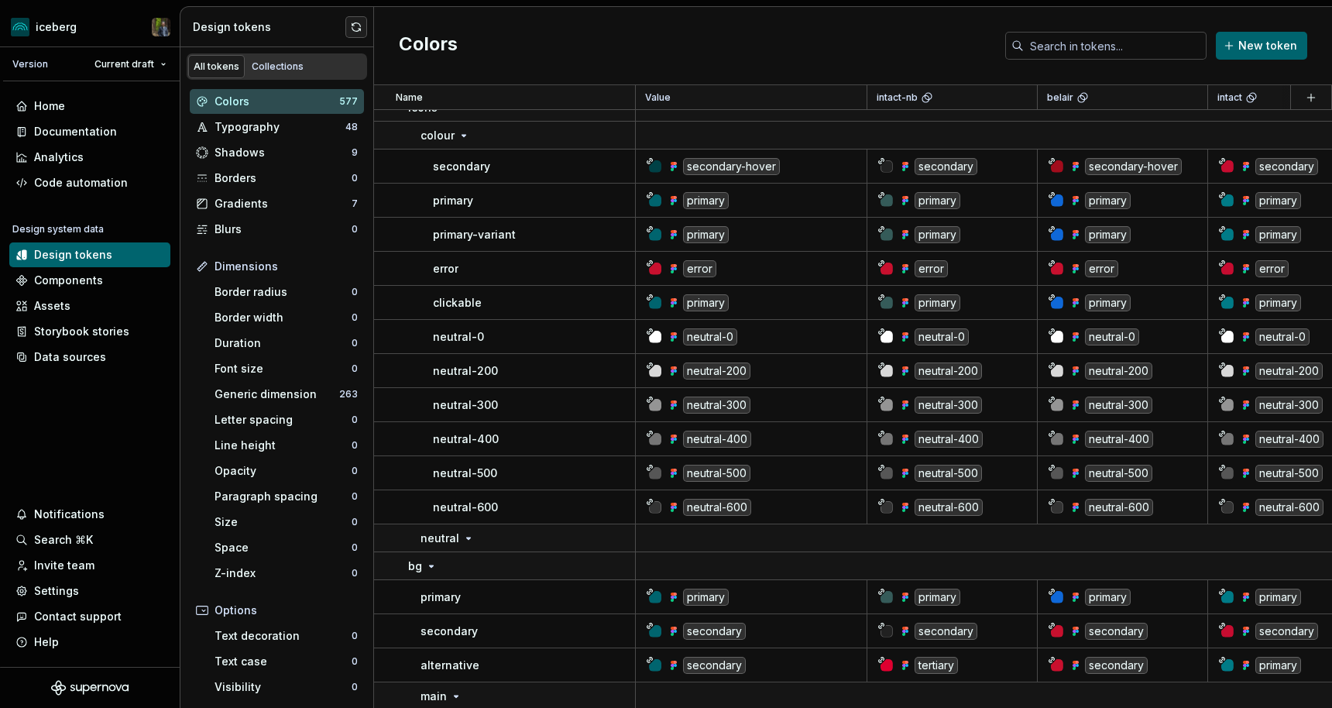
scroll to position [815, 0]
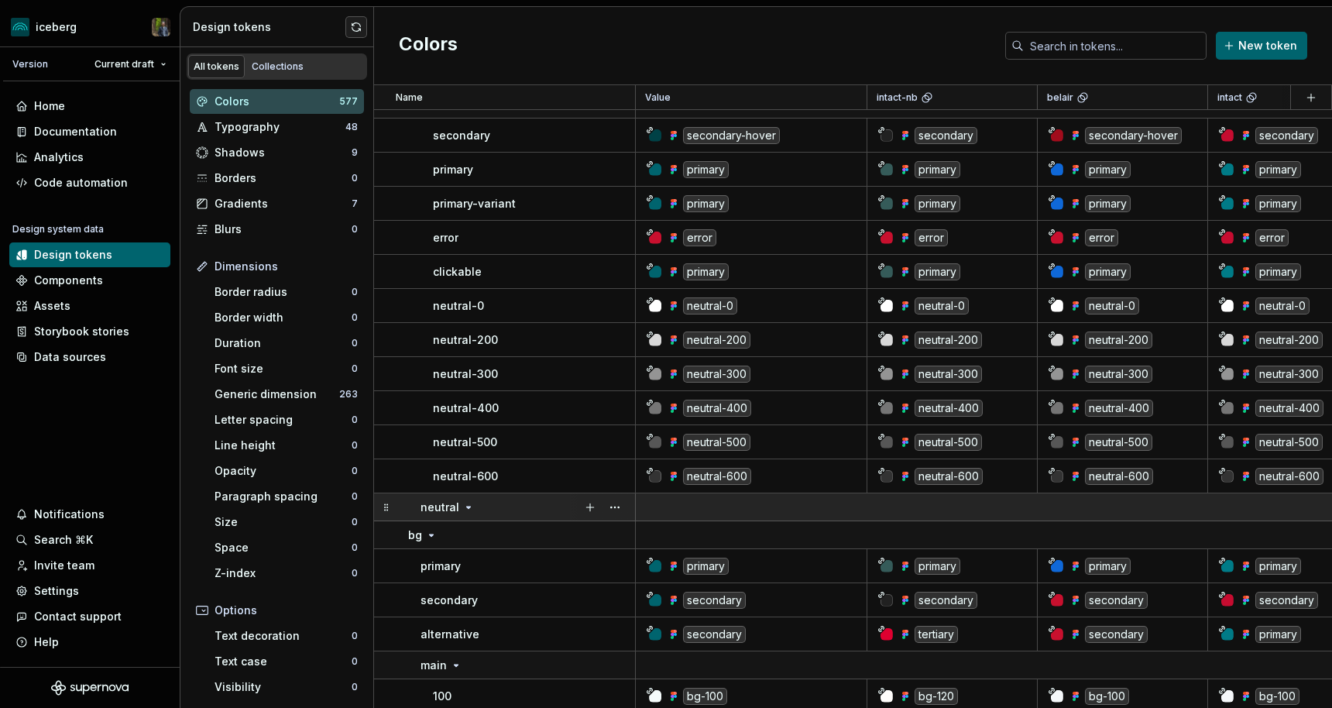
click at [467, 499] on div "neutral" at bounding box center [447, 506] width 54 height 15
click at [466, 501] on icon at bounding box center [468, 507] width 12 height 12
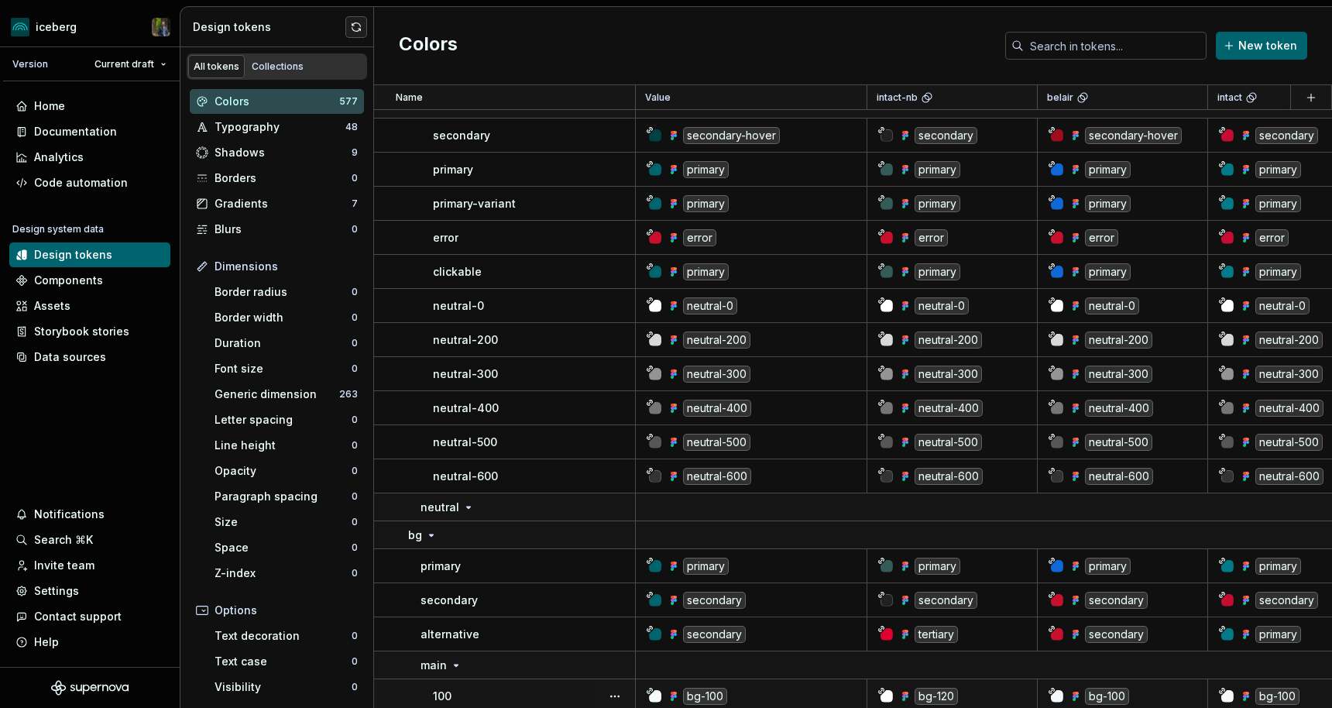
scroll to position [720, 0]
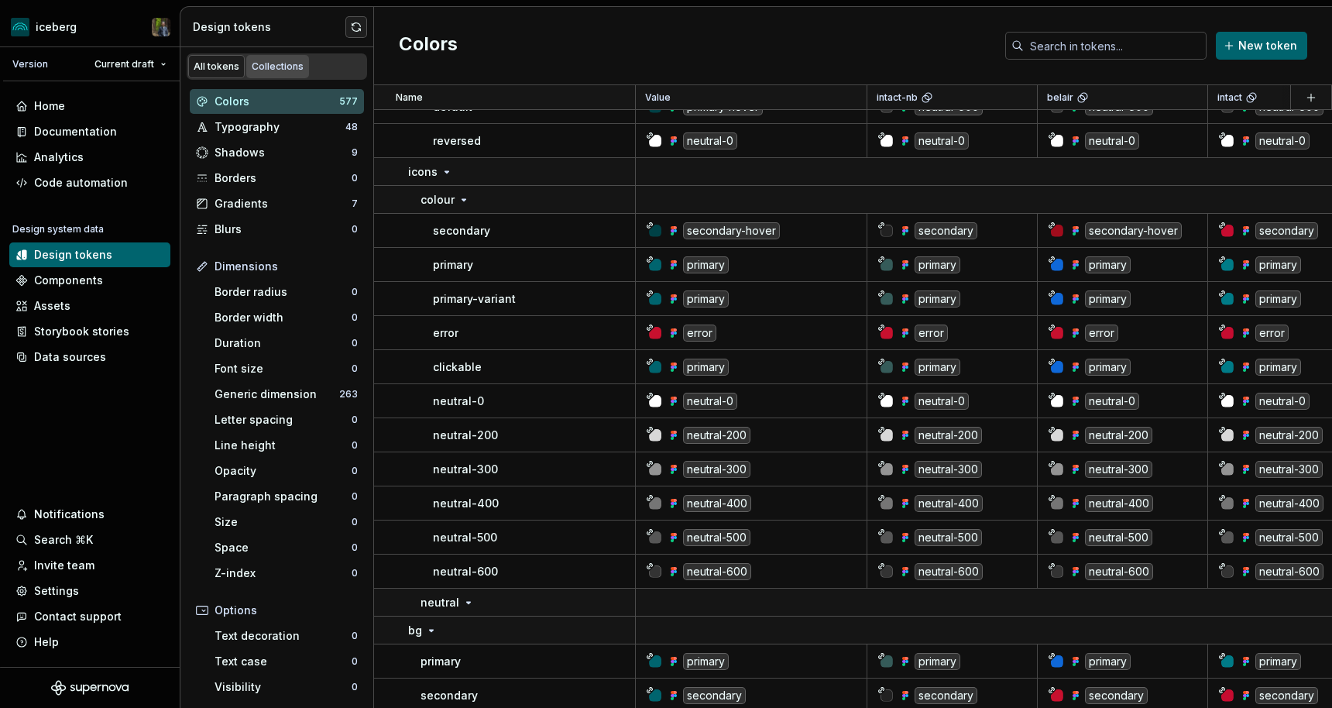
click at [271, 63] on div "Collections" at bounding box center [278, 66] width 52 height 12
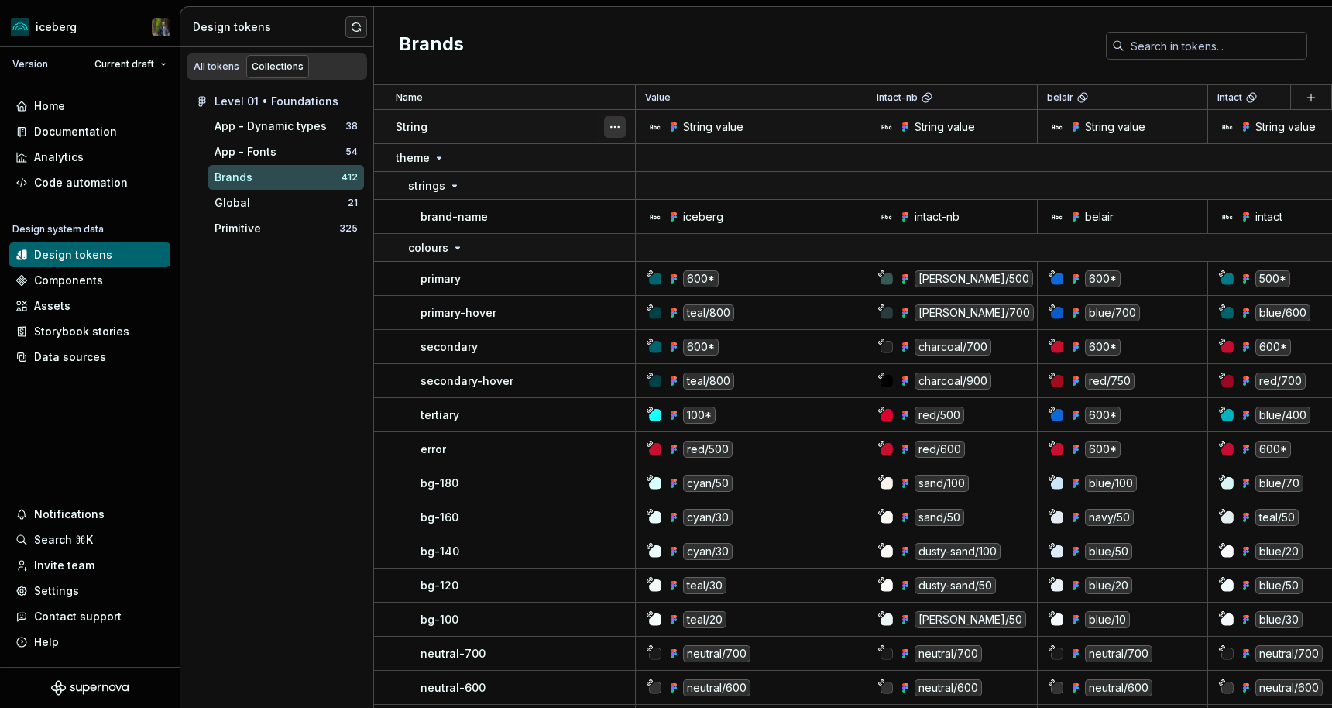
click at [610, 127] on button "button" at bounding box center [615, 127] width 22 height 22
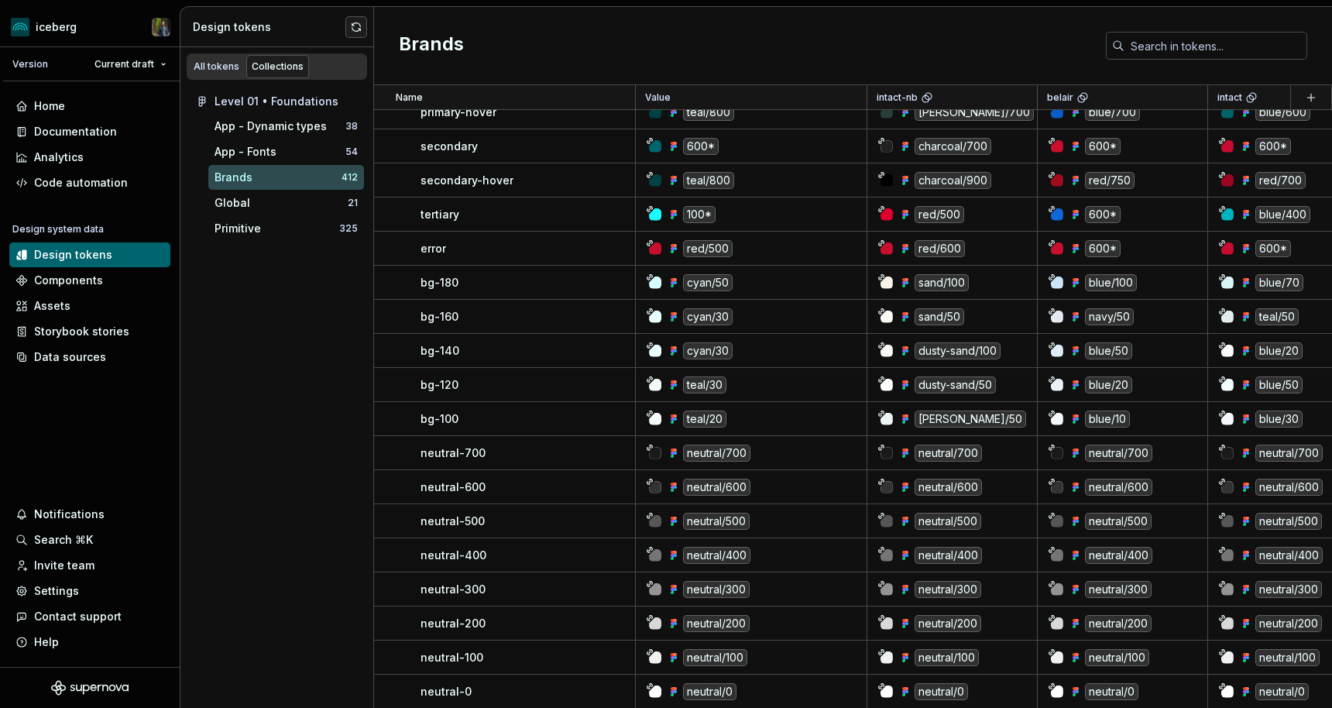
scroll to position [343, 0]
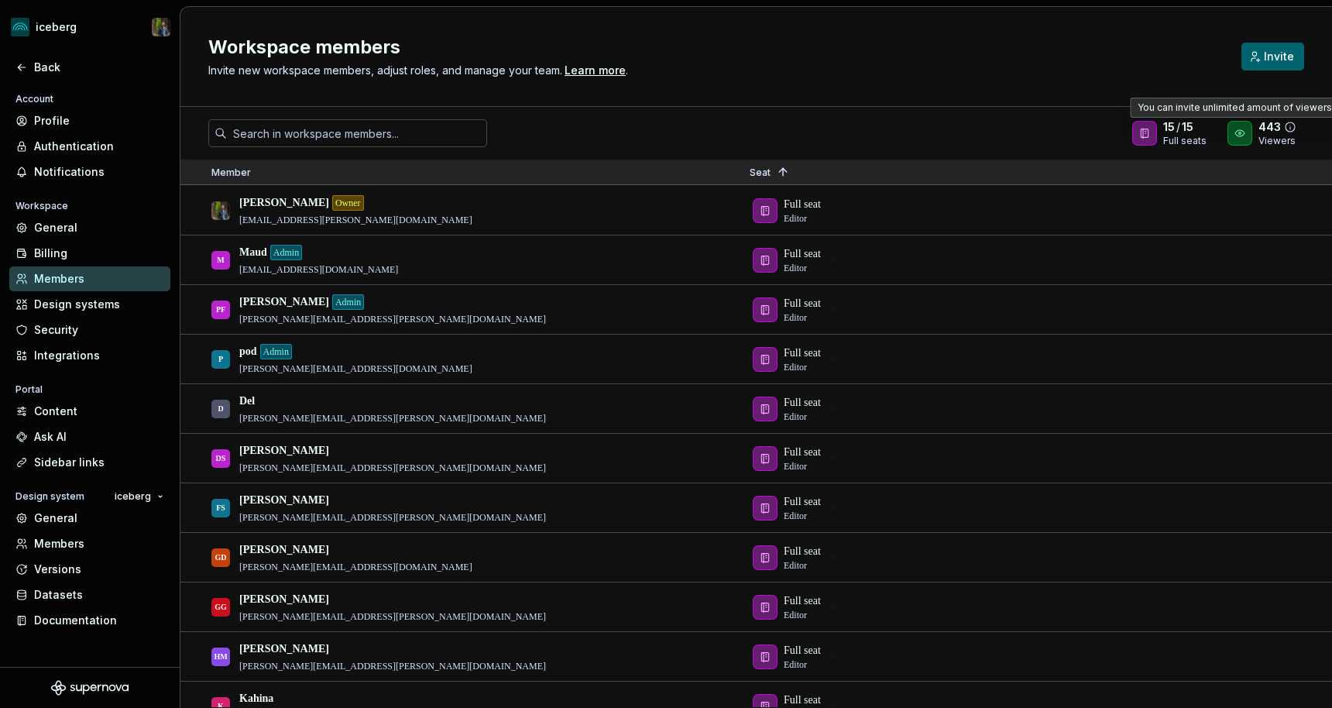
click at [1288, 127] on icon at bounding box center [1290, 127] width 12 height 12
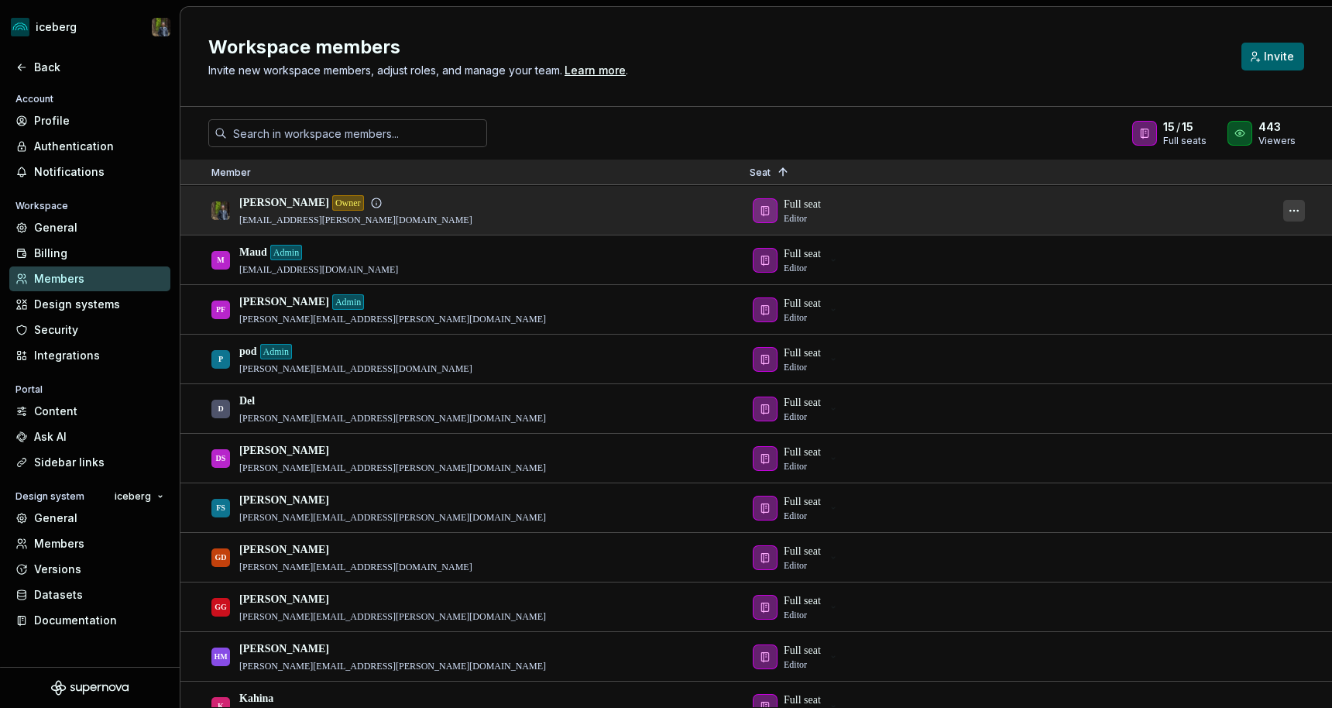
click at [1300, 212] on button "button" at bounding box center [1294, 211] width 22 height 22
click at [951, 232] on div "Full seat Editor" at bounding box center [1005, 210] width 512 height 47
click at [781, 218] on div "Full seat Editor" at bounding box center [1005, 210] width 512 height 47
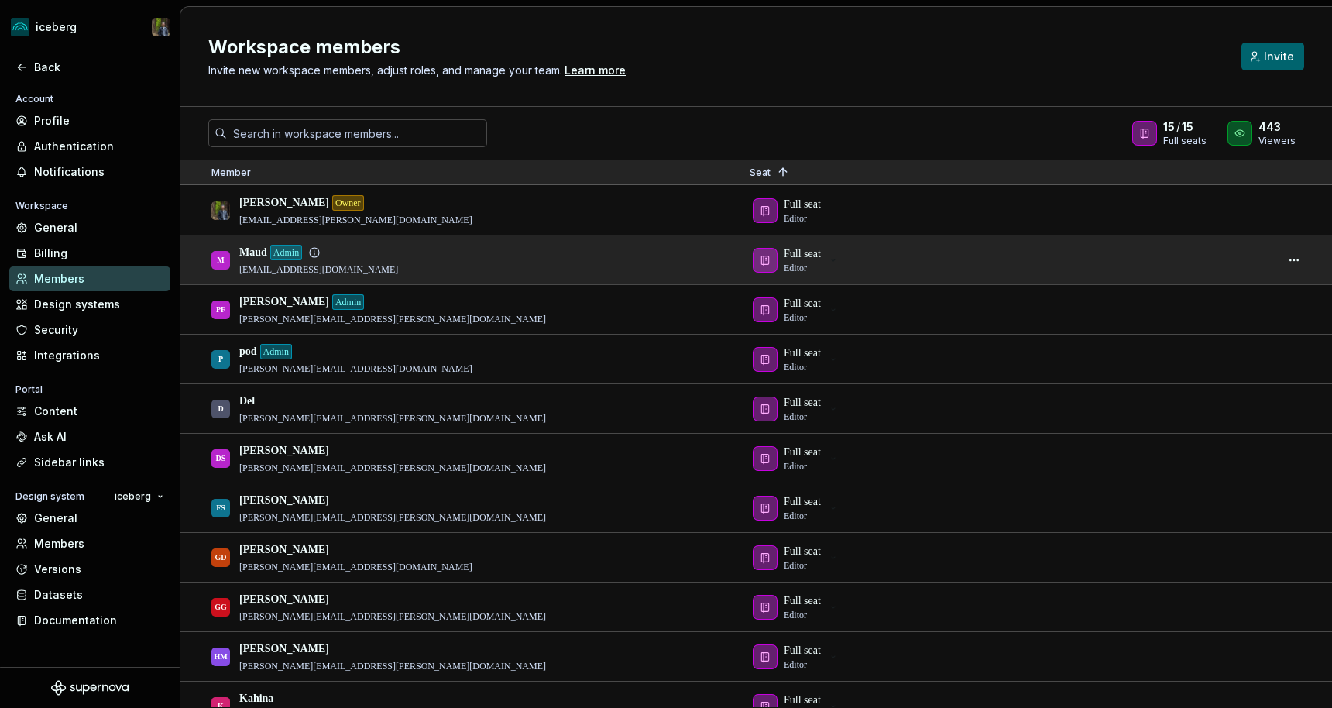
click at [362, 252] on div "M Maud Admin maud.colly@intact.net" at bounding box center [467, 259] width 513 height 47
click at [1299, 259] on button "button" at bounding box center [1294, 260] width 22 height 22
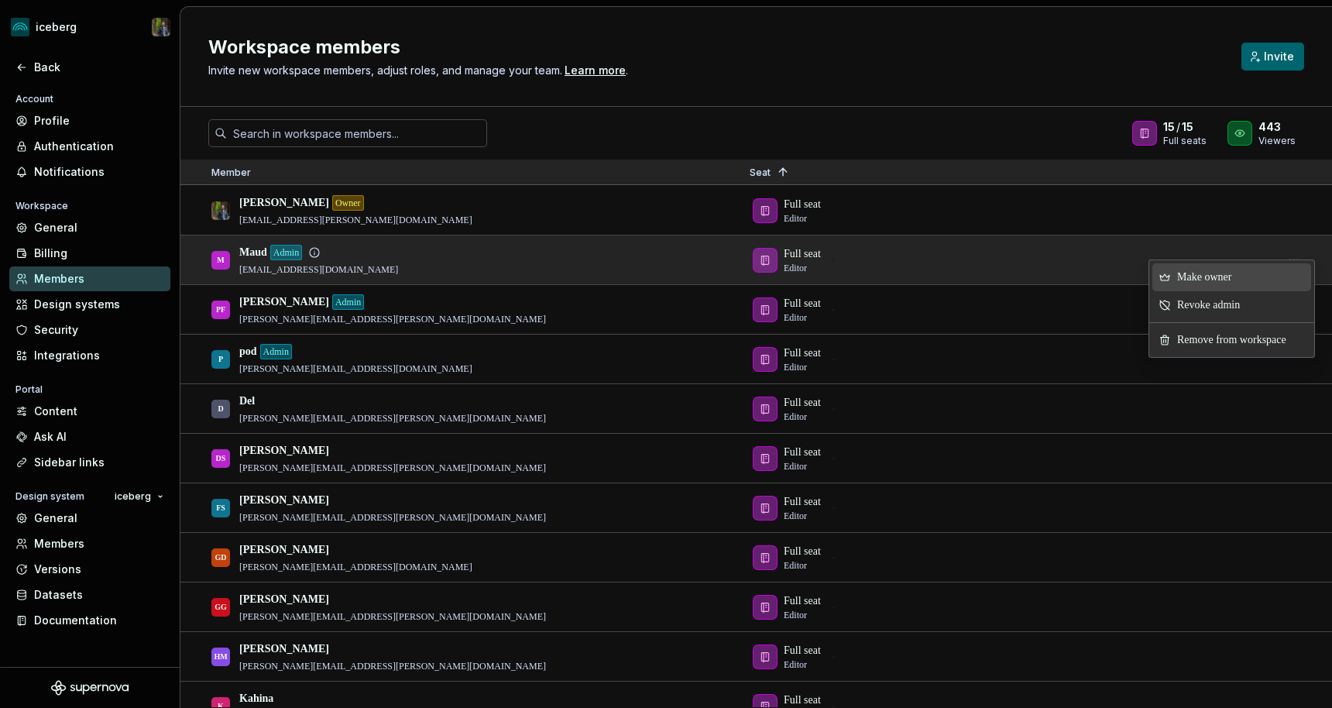
click at [613, 267] on div "M Maud Admin maud.colly@intact.net" at bounding box center [467, 259] width 513 height 47
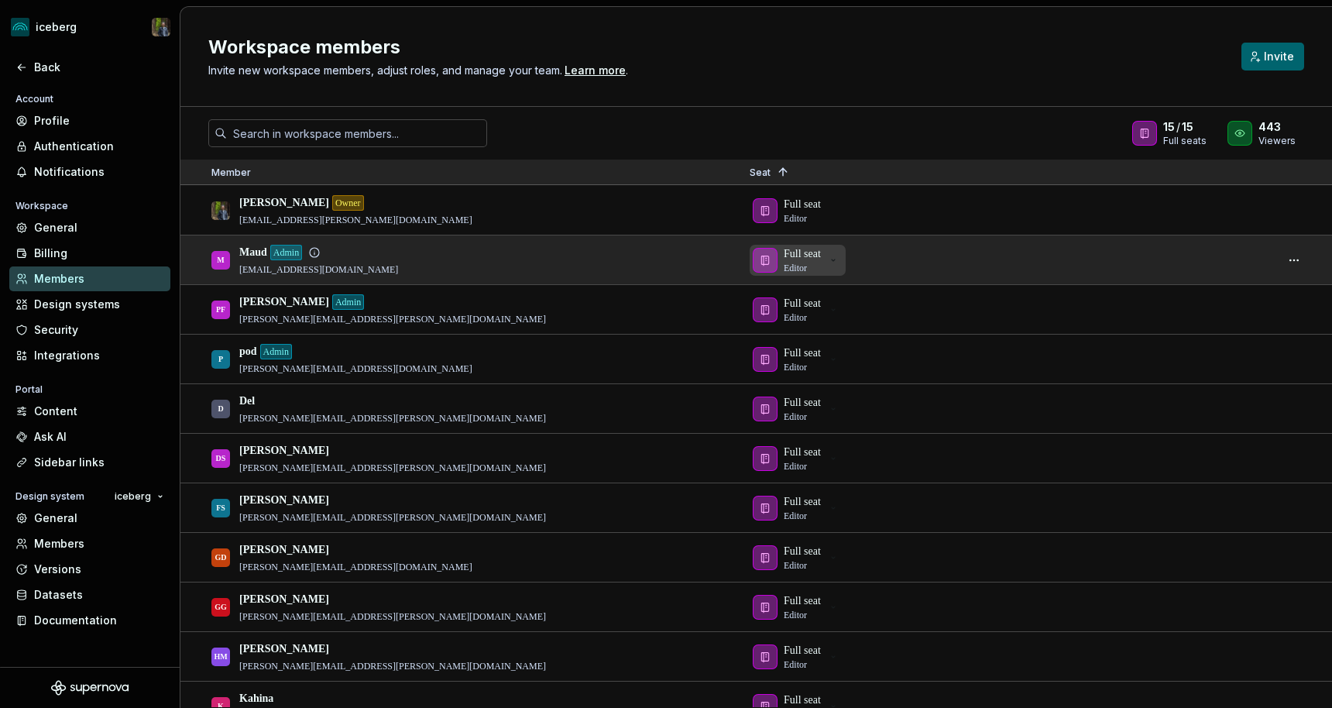
click at [766, 259] on icon "button" at bounding box center [765, 260] width 12 height 12
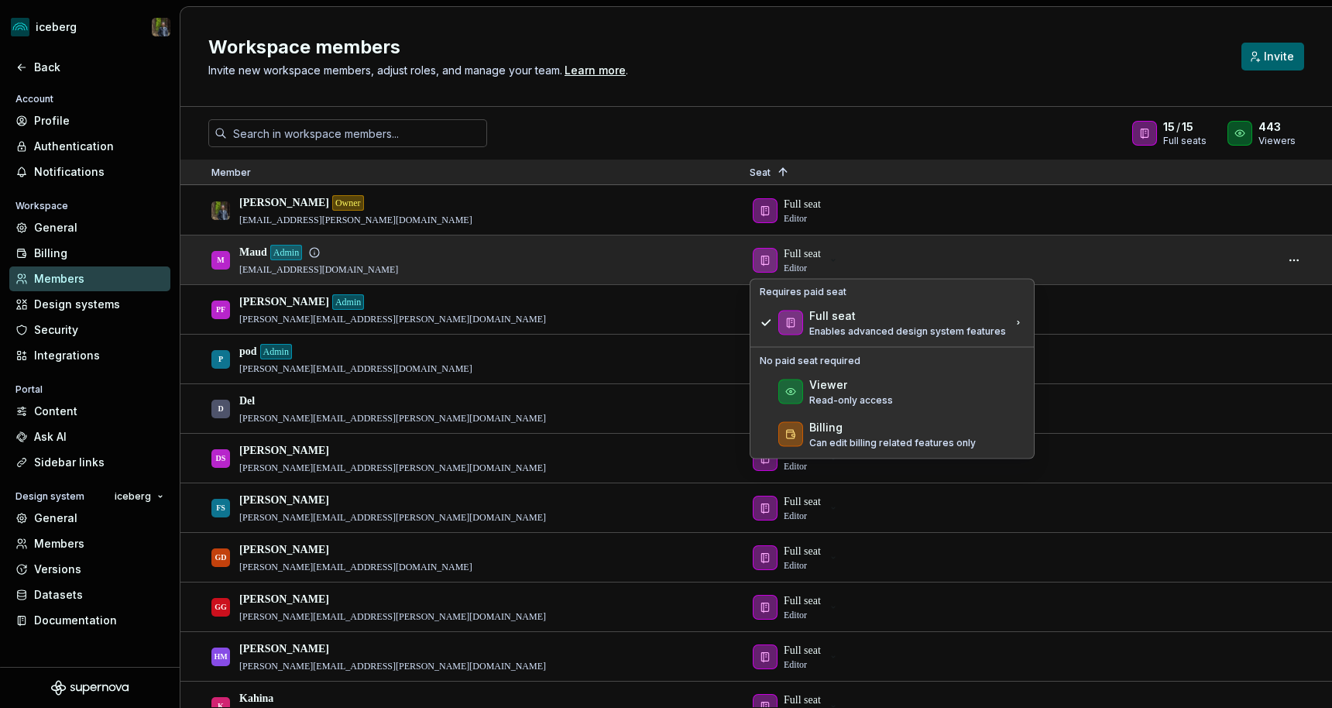
click at [687, 240] on div "M Maud Admin maud.colly@intact.net" at bounding box center [467, 259] width 513 height 47
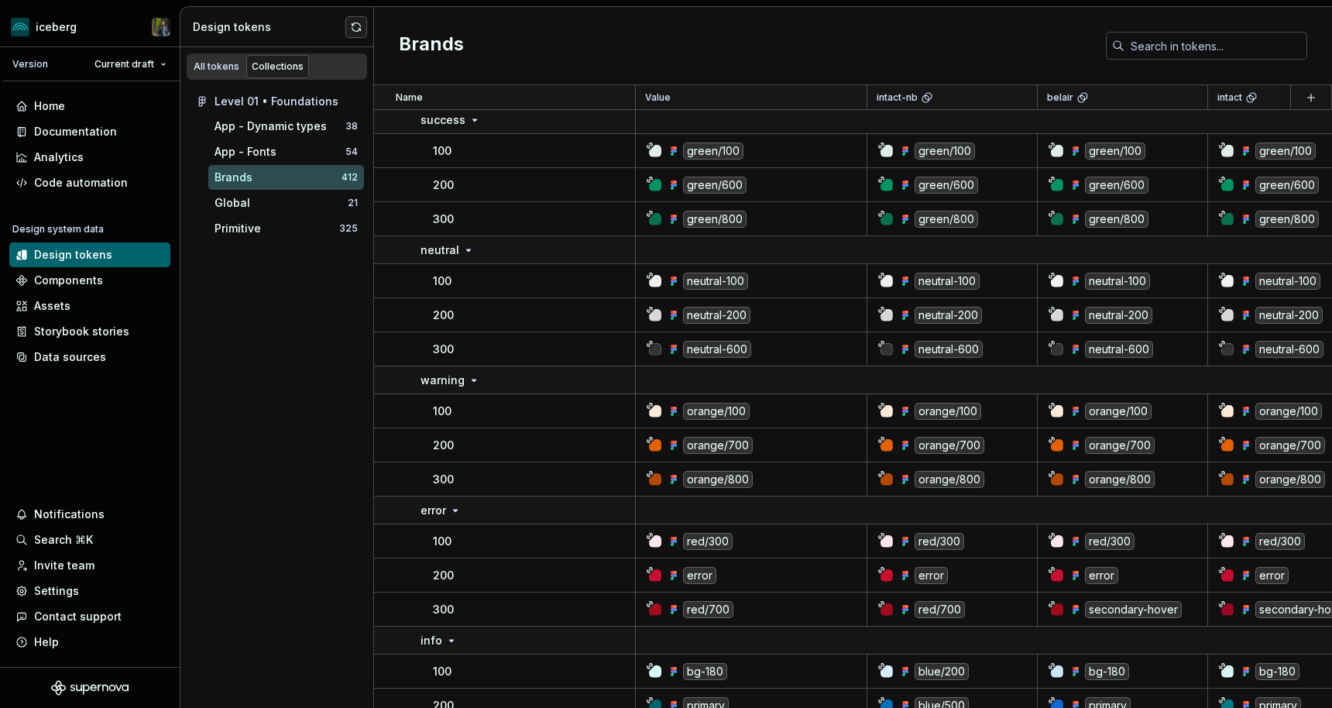
scroll to position [16251, 0]
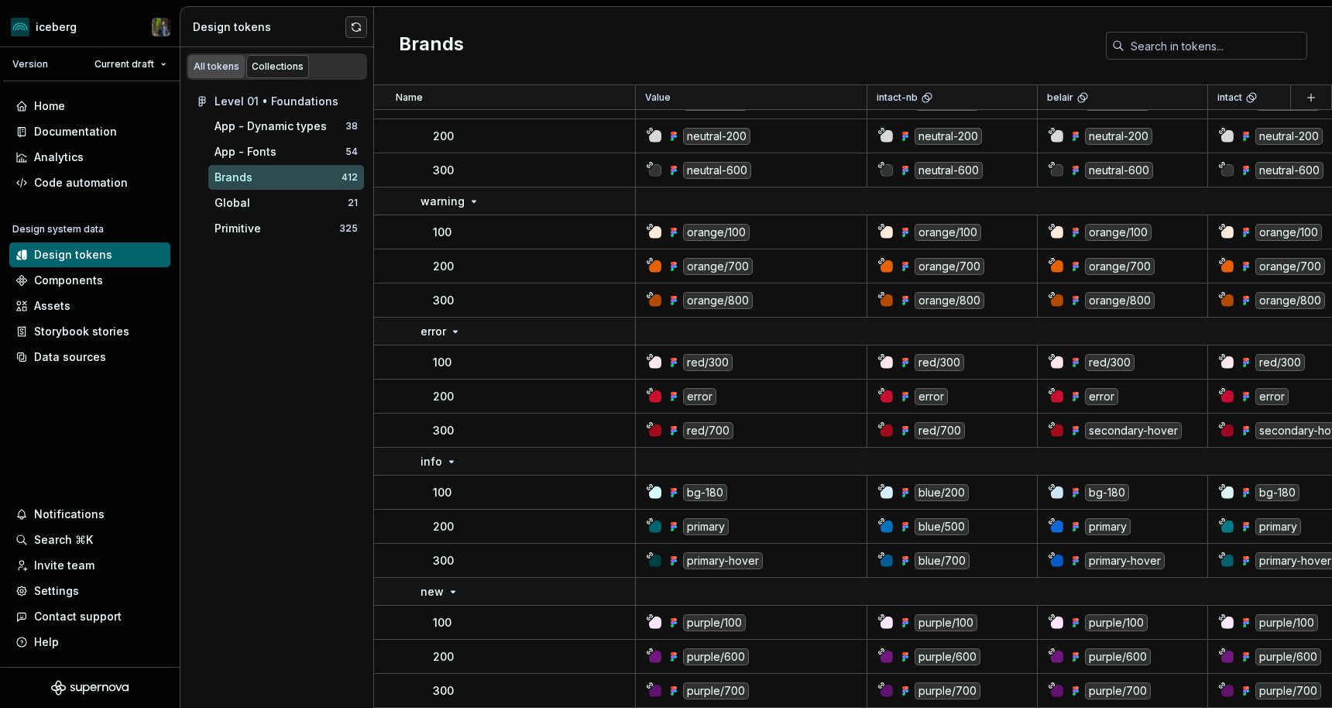
click at [225, 60] on div "All tokens" at bounding box center [217, 66] width 46 height 12
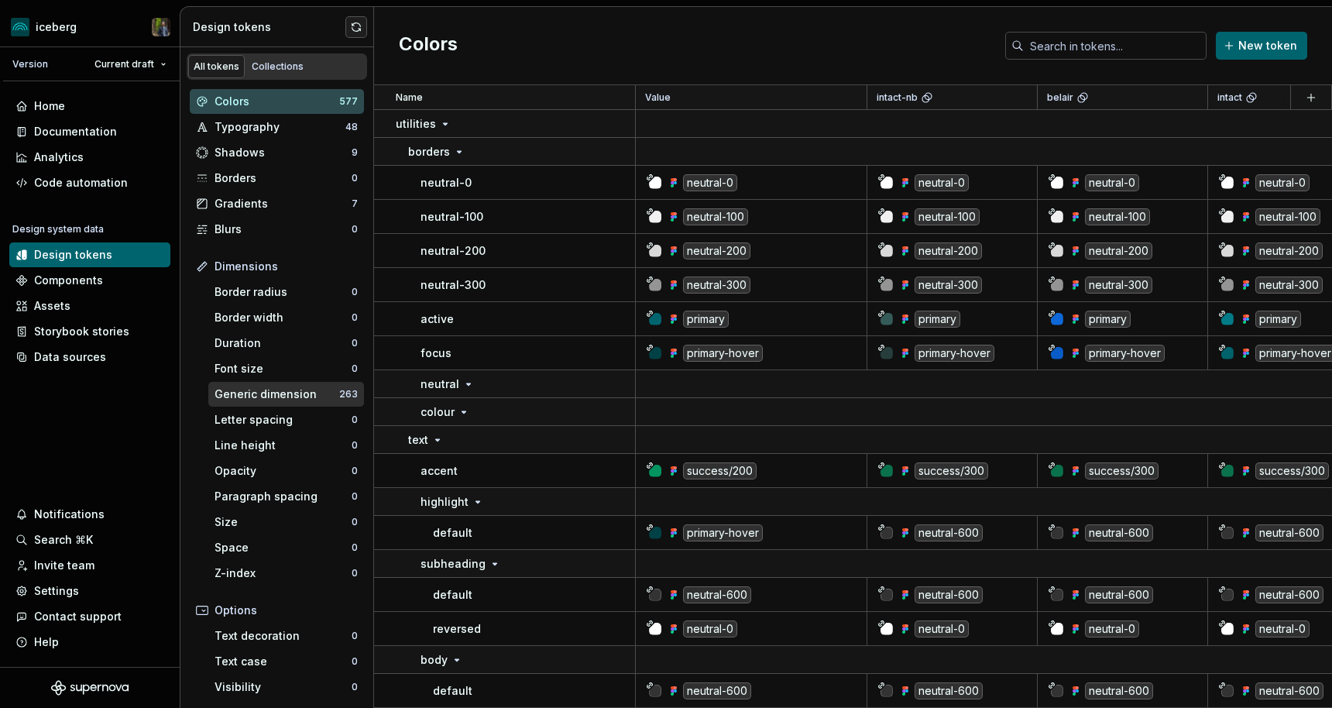
click at [282, 387] on div "Generic dimension" at bounding box center [276, 393] width 125 height 15
